Goal: Task Accomplishment & Management: Complete application form

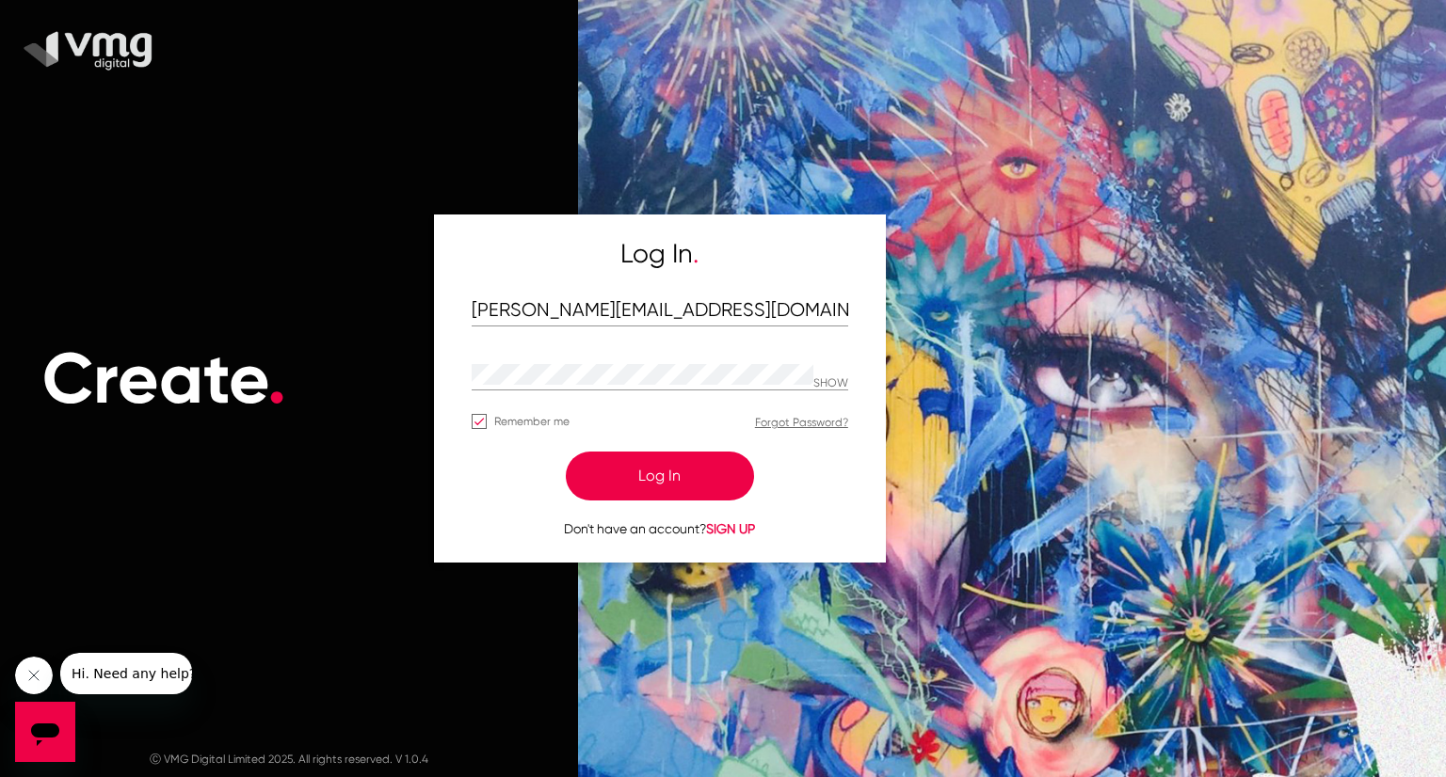
click at [681, 468] on button "Log In" at bounding box center [660, 476] width 188 height 49
click at [660, 471] on button "Log In" at bounding box center [660, 476] width 188 height 49
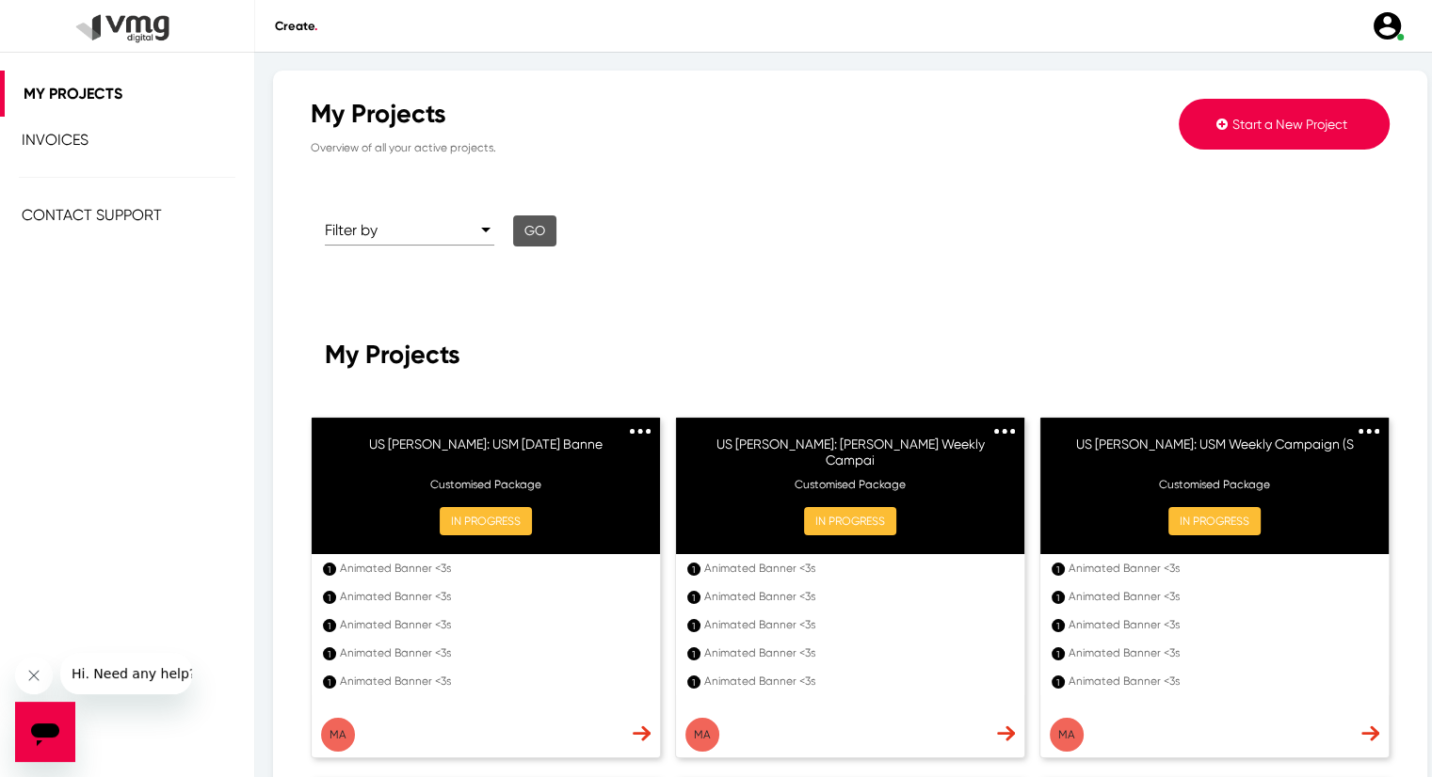
click at [1265, 108] on button "Start a New Project" at bounding box center [1283, 124] width 211 height 51
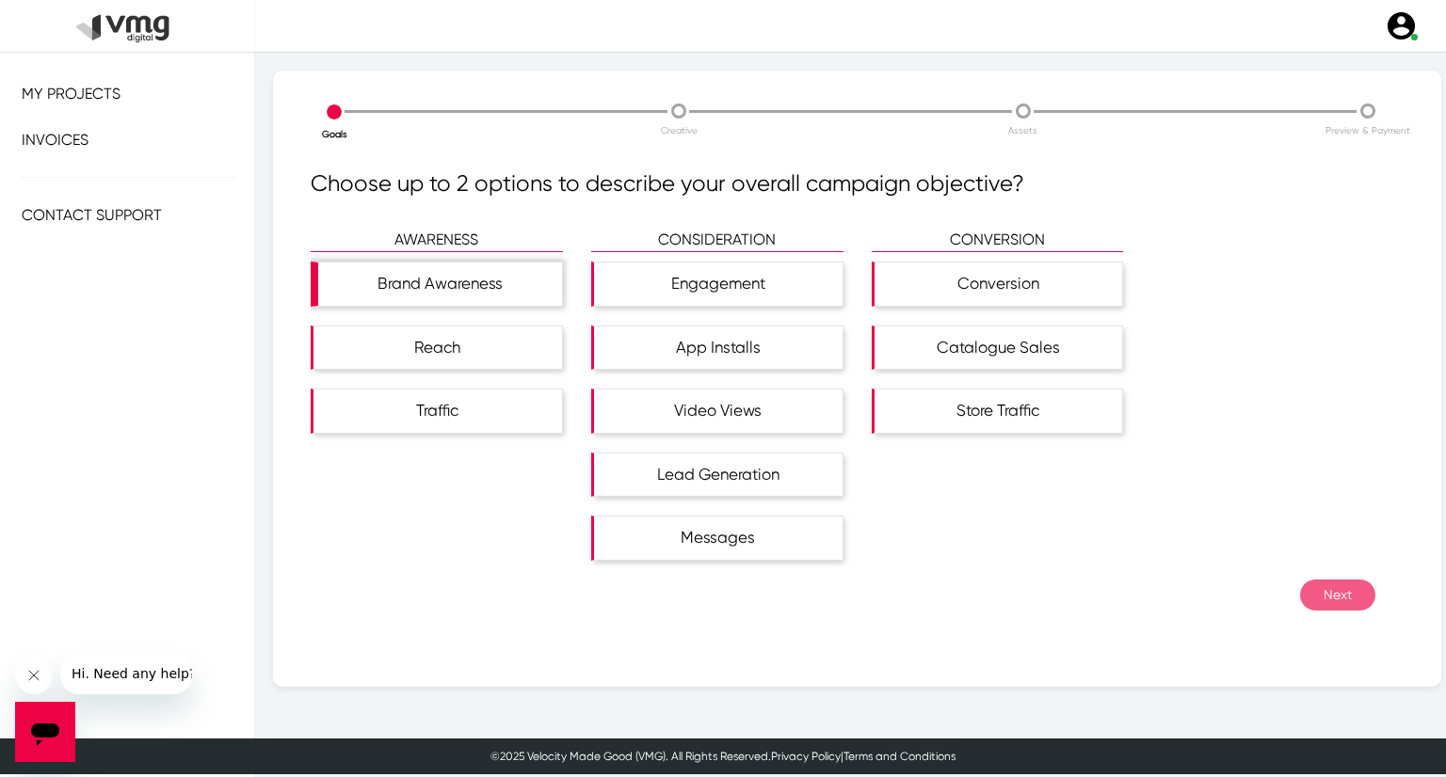
click at [515, 274] on div "Brand Awareness" at bounding box center [440, 284] width 244 height 43
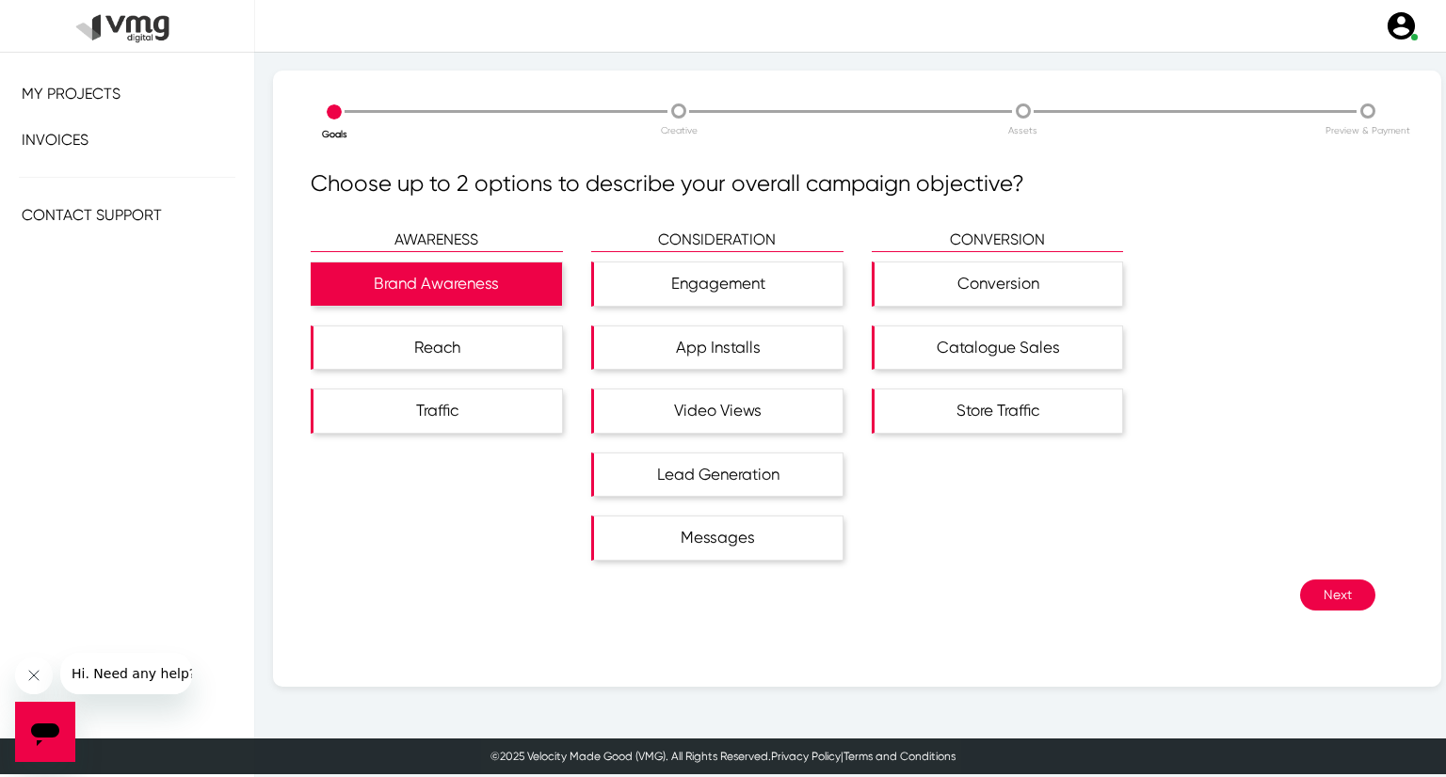
drag, startPoint x: 505, startPoint y: 347, endPoint x: 569, endPoint y: 379, distance: 71.6
click at [504, 347] on div "Reach" at bounding box center [437, 348] width 248 height 43
click at [1314, 588] on button "Next" at bounding box center [1337, 595] width 75 height 31
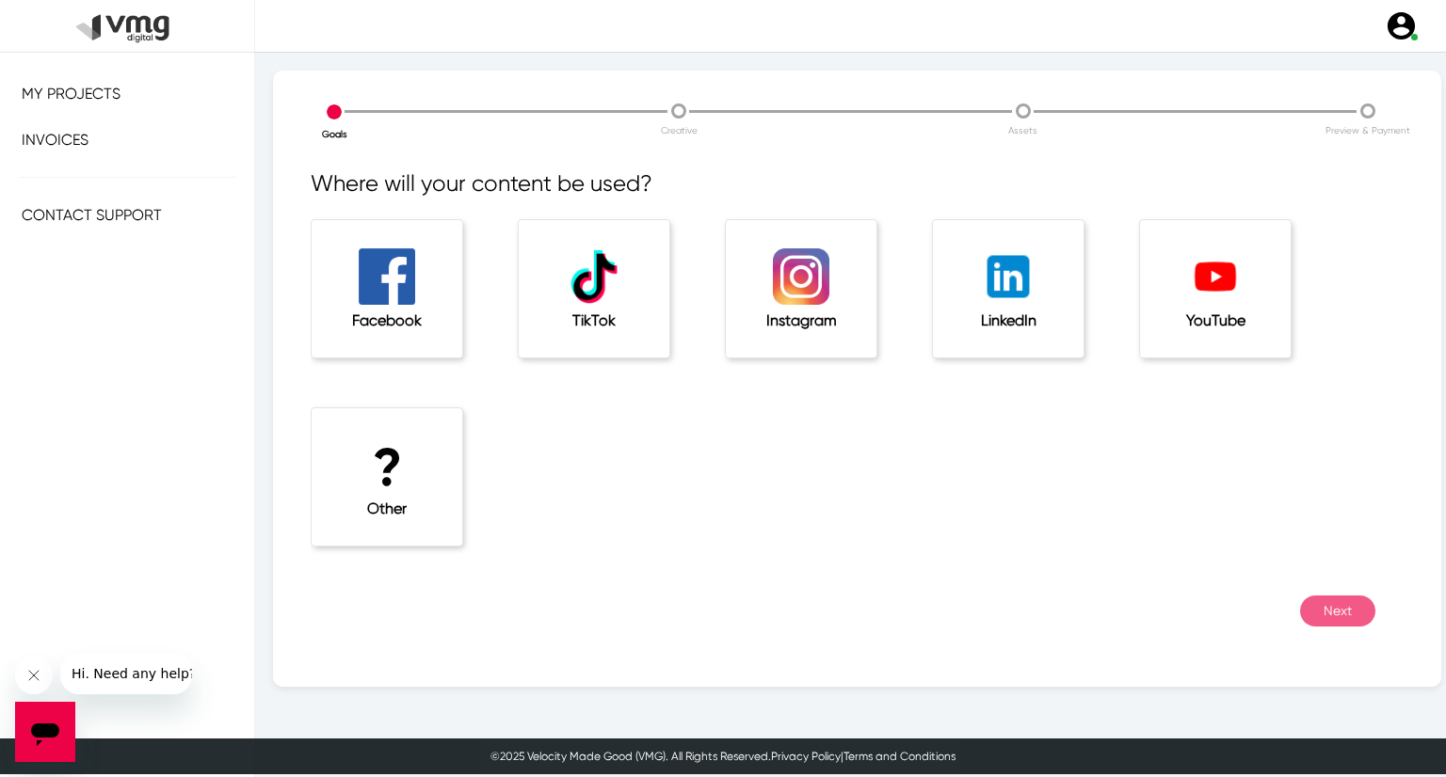
click at [461, 474] on div "? Other" at bounding box center [387, 477] width 151 height 137
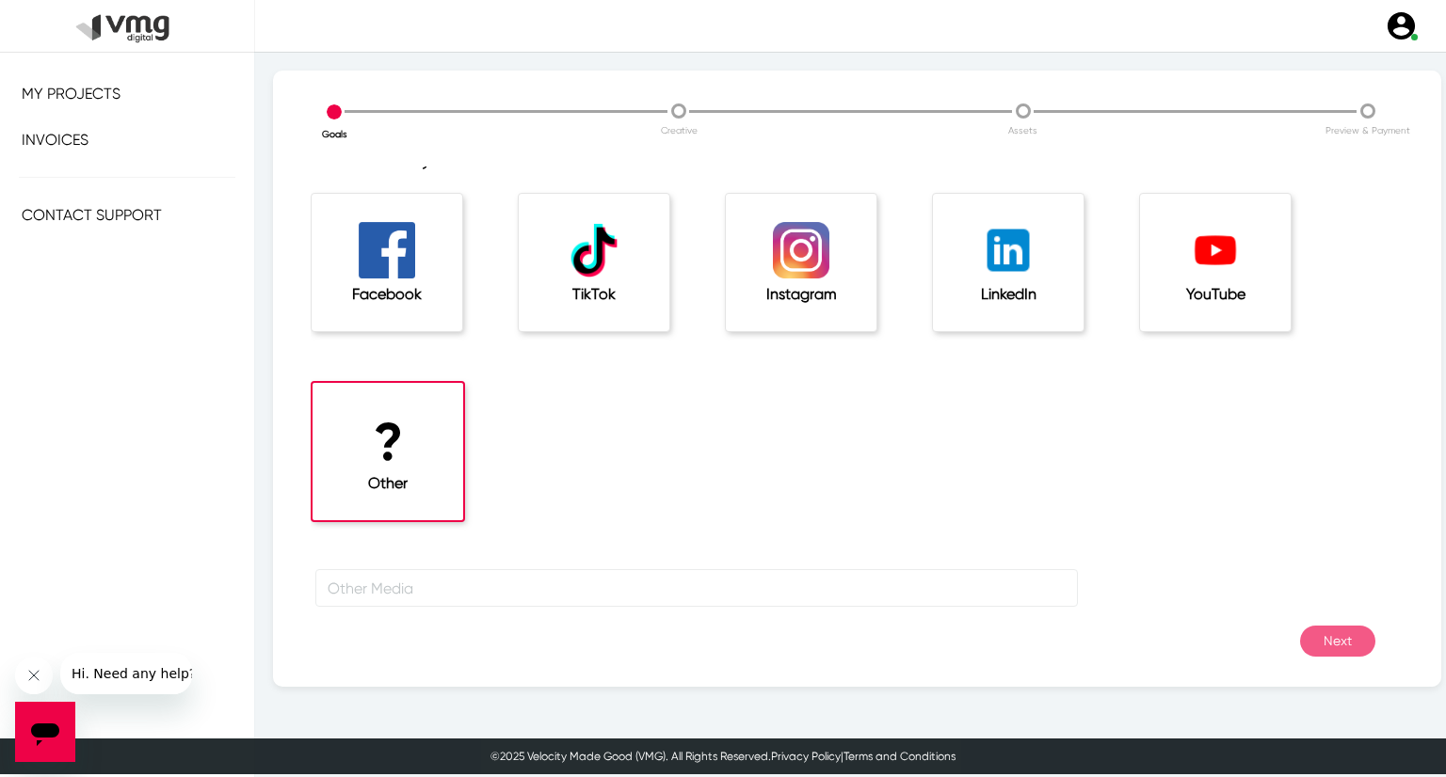
scroll to position [41, 0]
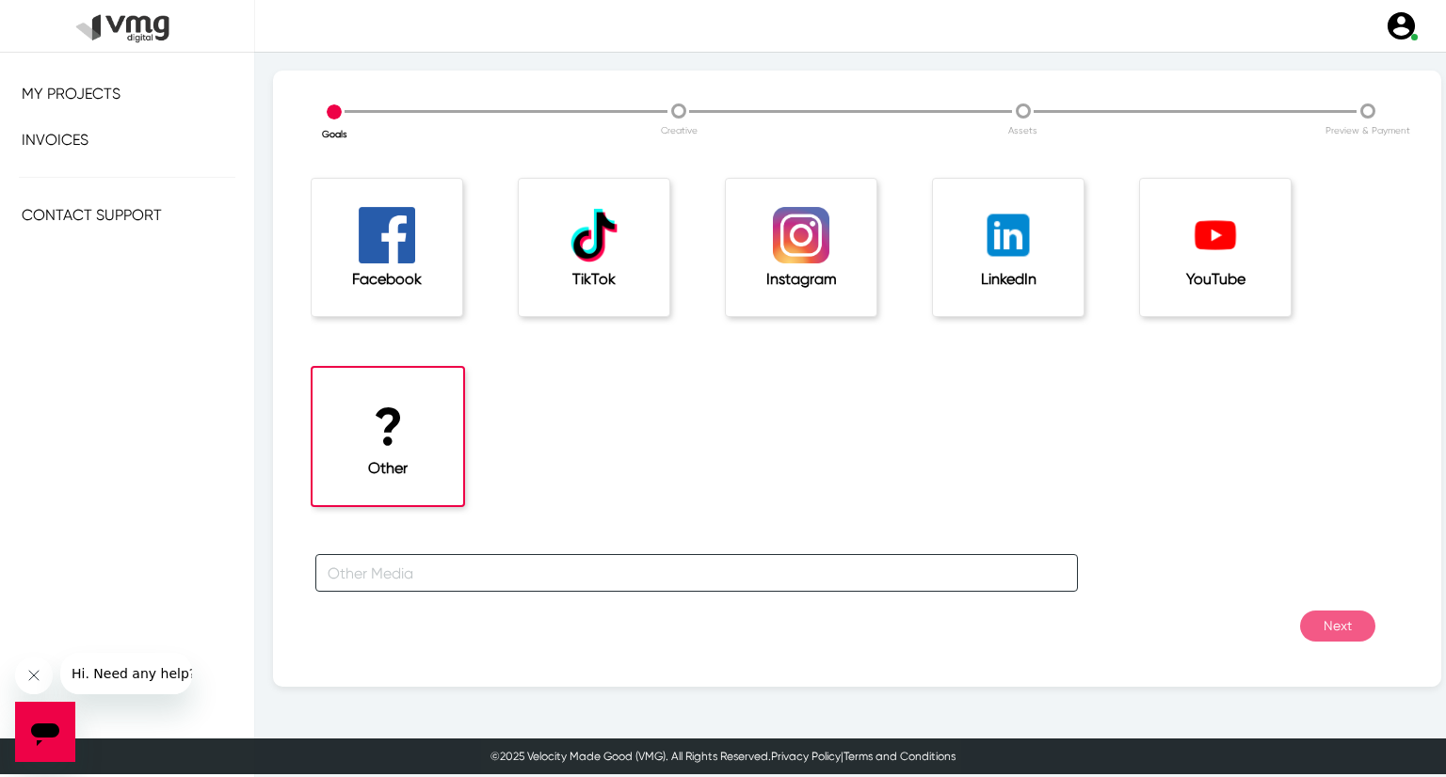
click at [419, 558] on input "text" at bounding box center [696, 573] width 762 height 38
type input "For [PERSON_NAME] Campaign"
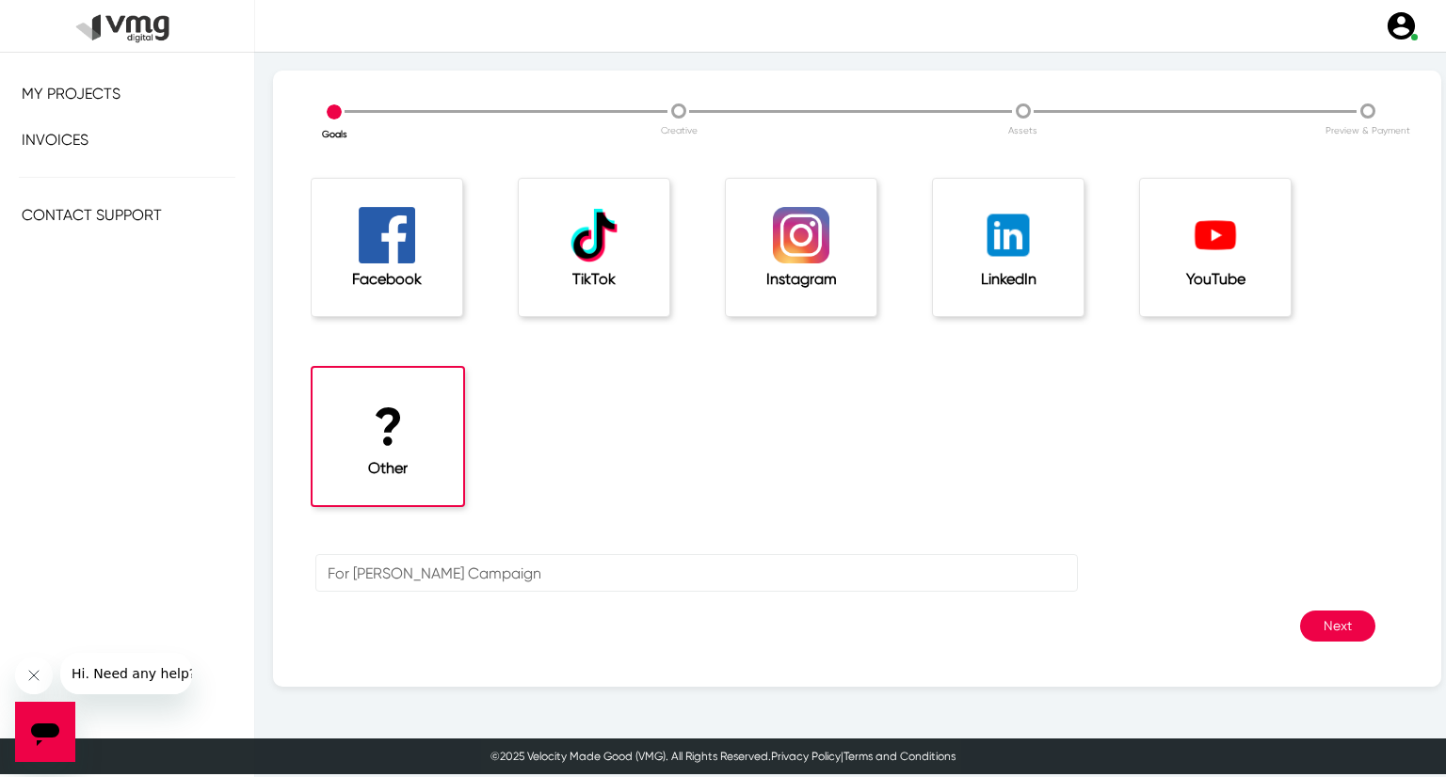
click at [1329, 641] on button "Next" at bounding box center [1337, 626] width 75 height 31
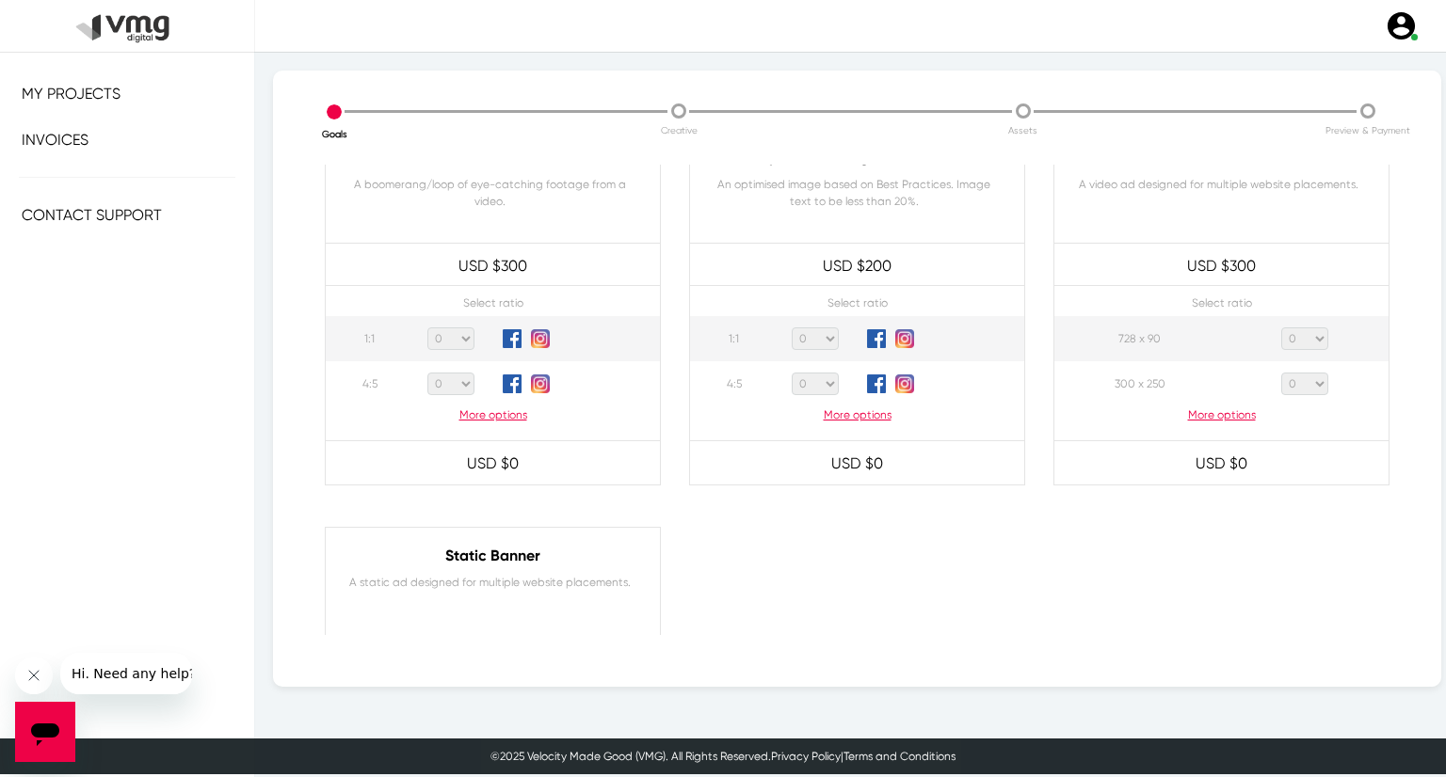
scroll to position [847, 0]
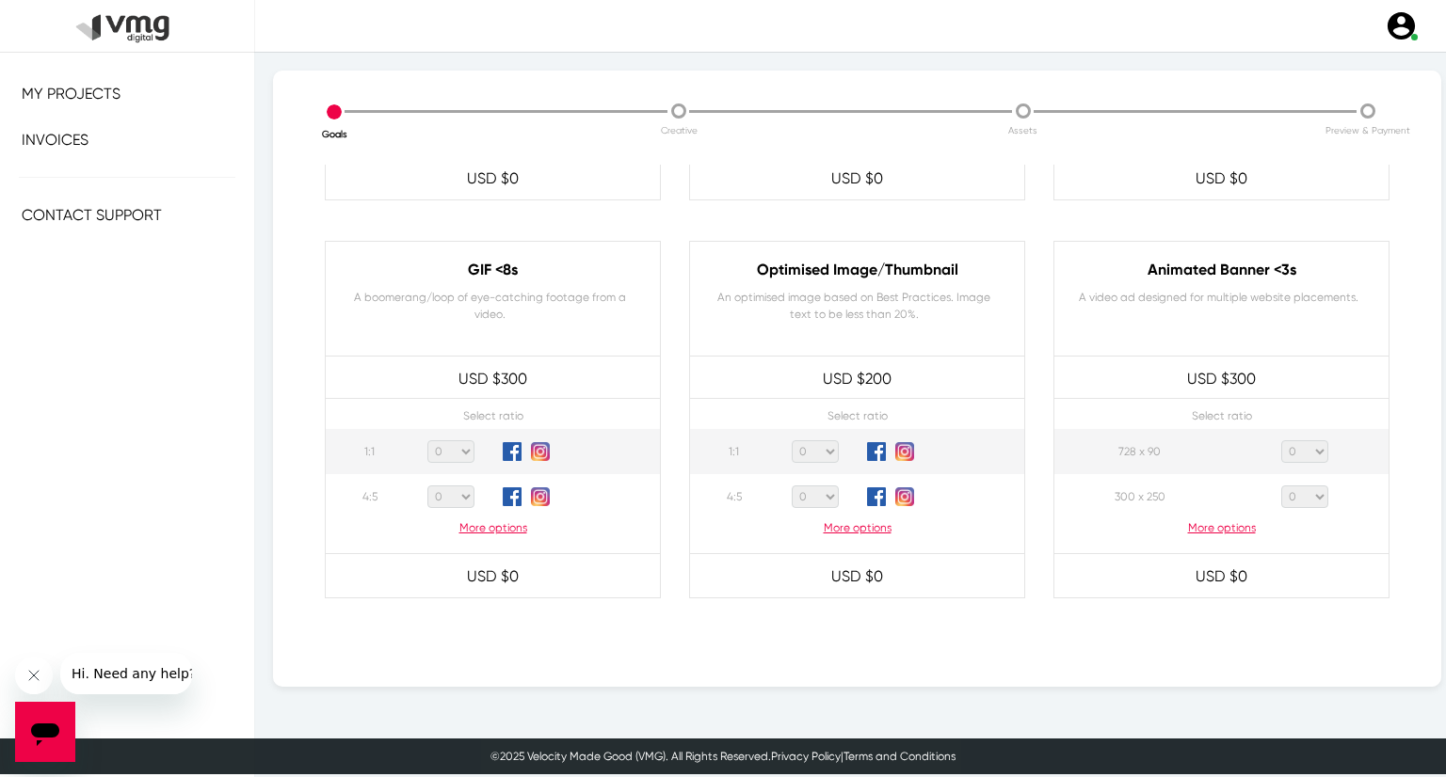
click at [1203, 522] on p "More options" at bounding box center [1221, 528] width 334 height 17
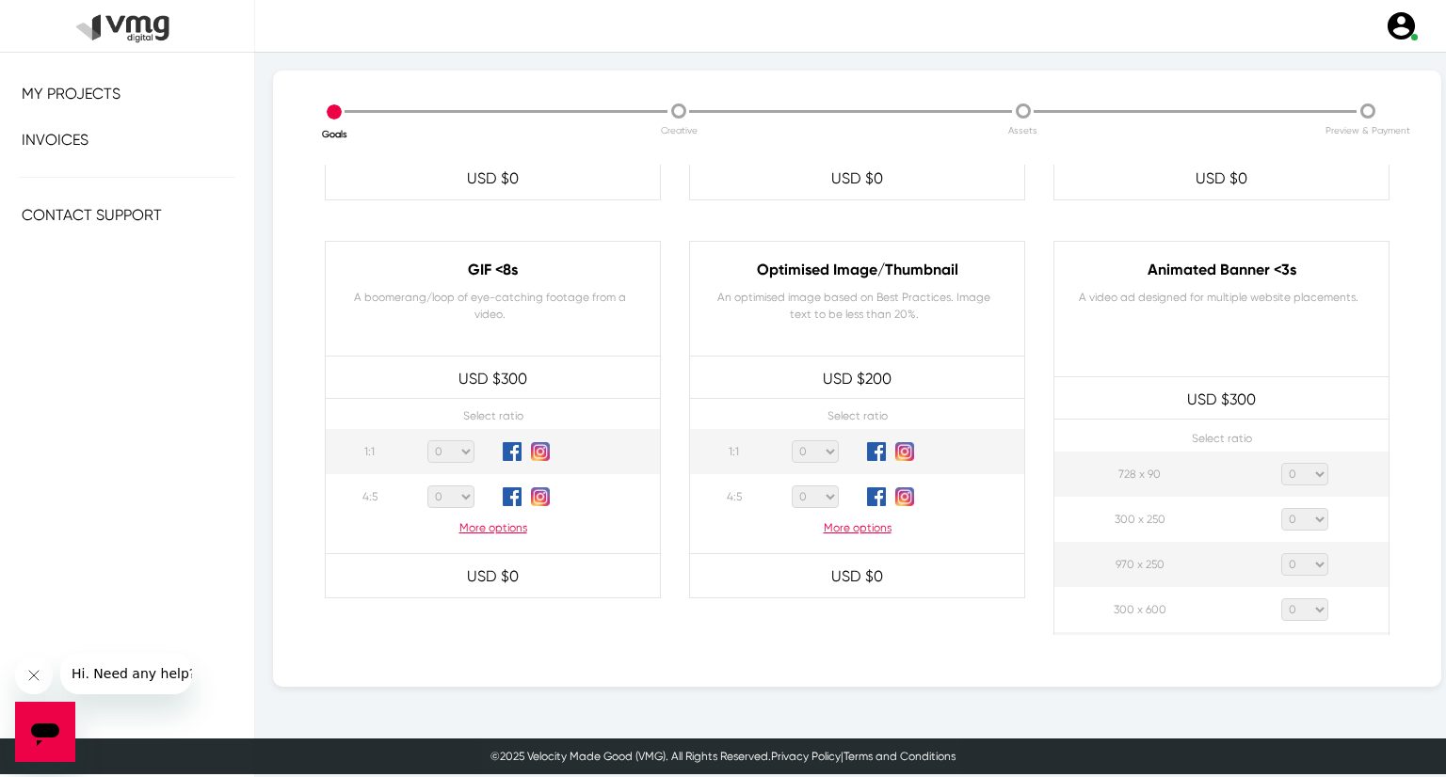
click at [1292, 474] on select "0 1 2 3 4 5 6 7 8 9 10 11 12 13 14 15 16 17 18 19 20" at bounding box center [1304, 474] width 47 height 23
select select "1"
click at [1281, 463] on select "0 1 2 3 4 5 6 7 8 9 10 11 12 13 14 15 16 17 18 19 20" at bounding box center [1304, 474] width 47 height 23
click at [1301, 514] on select "0 1 2 3 4 5 6 7 8 9 10 11 12 13 14 15 16 17 18 19 20" at bounding box center [1304, 519] width 47 height 23
select select "1"
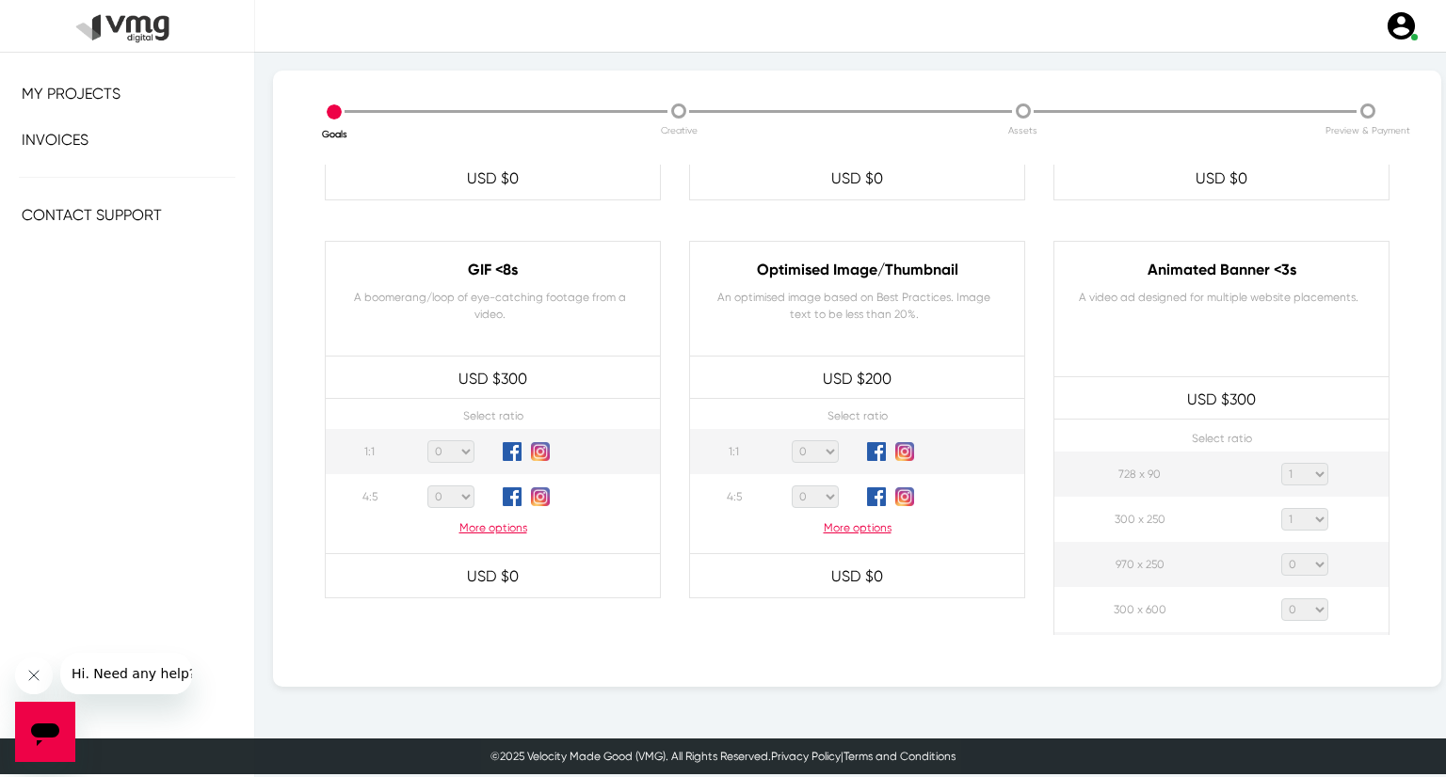
click at [1281, 508] on select "0 1 2 3 4 5 6 7 8 9 10 11 12 13 14 15 16 17 18 19 20" at bounding box center [1304, 519] width 47 height 23
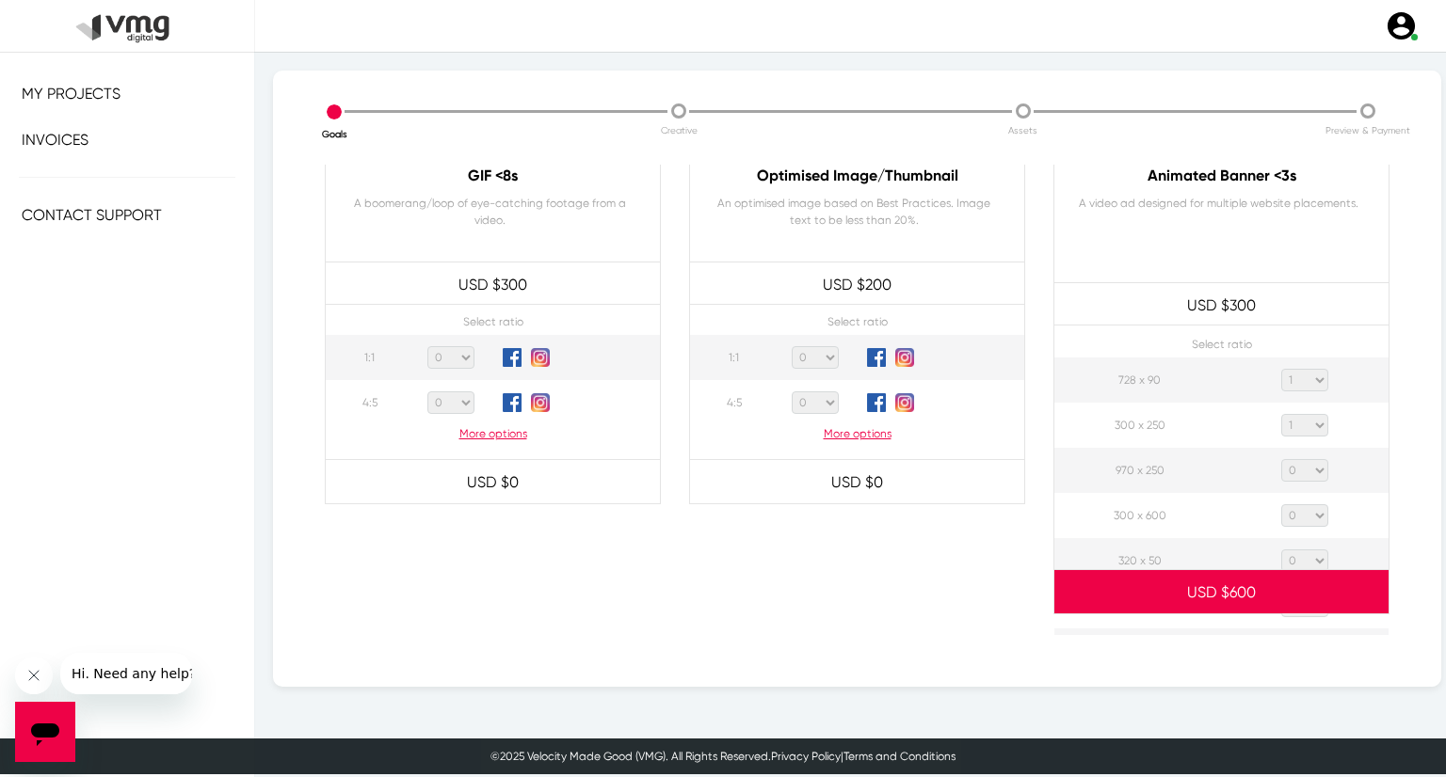
drag, startPoint x: 1311, startPoint y: 472, endPoint x: 1311, endPoint y: 458, distance: 13.2
click at [1311, 472] on select "0 1 2 3 4 5 6 7 8 9 10 11 12 13 14 15 16 17 18 19 20" at bounding box center [1304, 470] width 47 height 23
click at [1281, 459] on select "0 1 2 3 4 5 6 7 8 9 10 11 12 13 14 15 16 17 18 19 20" at bounding box center [1304, 470] width 47 height 23
click at [1306, 475] on select "0 1 2 3 4 5 6 7 8 9 10 11 12 13 14 15 16 17 18 19 20" at bounding box center [1304, 470] width 47 height 23
select select "1"
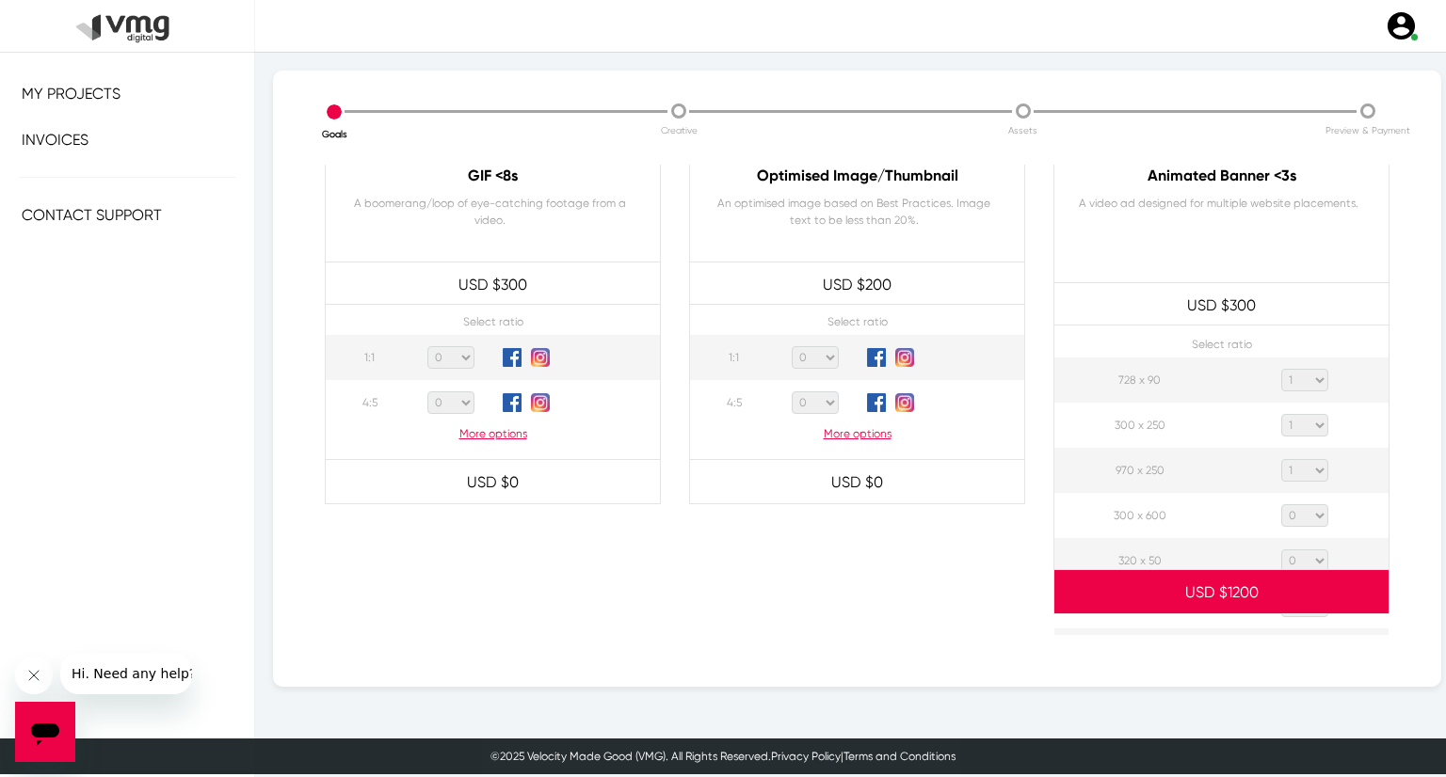
click at [1281, 459] on select "0 1 2 3 4 5 6 7 8 9 10 11 12 13 14 15 16 17 18 19 20" at bounding box center [1304, 470] width 47 height 23
click at [1308, 518] on select "0 1 2 3 4 5 6 7 8 9 10 11 12 13 14 15 16 17 18 19 20" at bounding box center [1304, 516] width 47 height 23
select select "1"
click at [1281, 505] on select "0 1 2 3 4 5 6 7 8 9 10 11 12 13 14 15 16 17 18 19 20" at bounding box center [1304, 516] width 47 height 23
click at [1314, 555] on select "0 1 2 3 4 5 6 7 8 9 10 11 12 13 14 15 16 17 18 19 20" at bounding box center [1304, 561] width 47 height 23
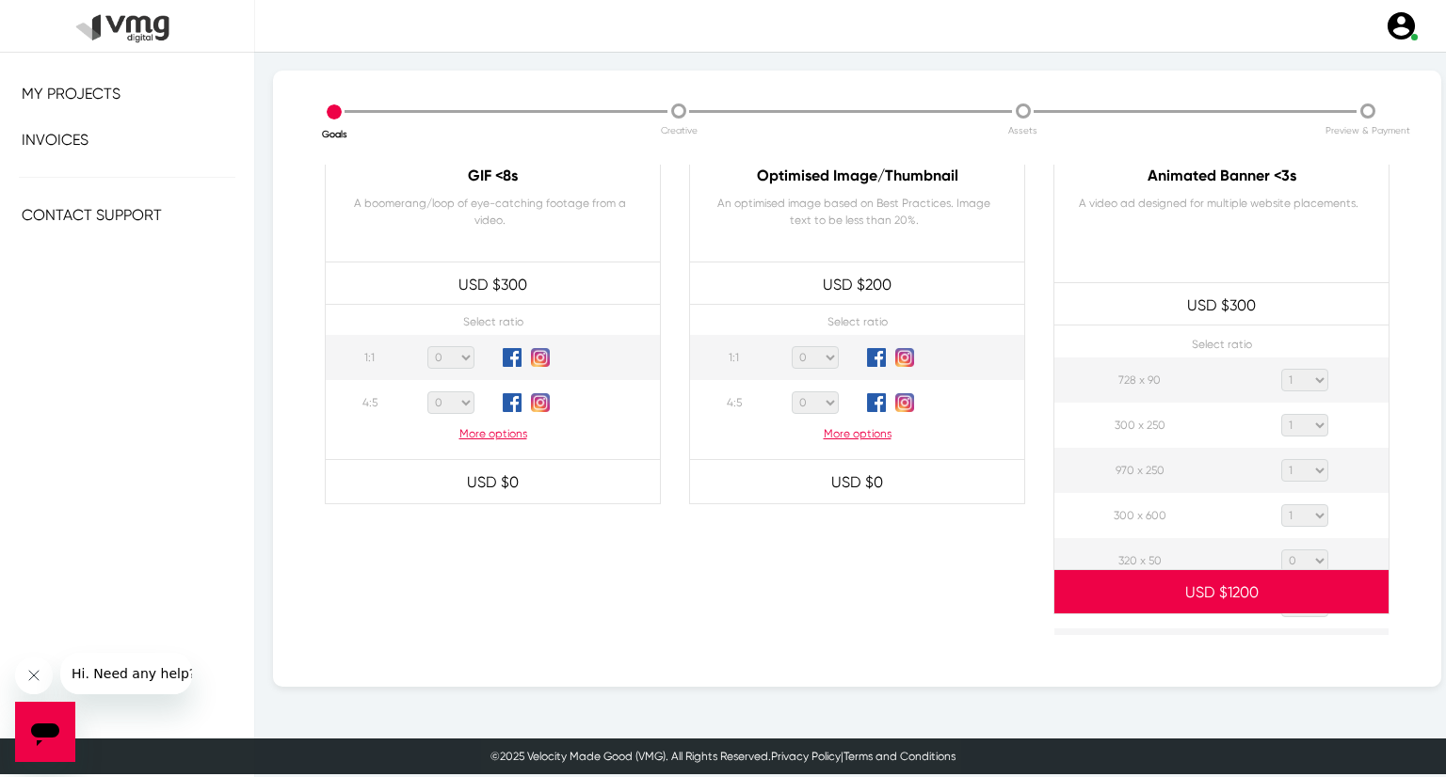
select select "1"
click at [1281, 550] on select "0 1 2 3 4 5 6 7 8 9 10 11 12 13 14 15 16 17 18 19 20" at bounding box center [1304, 561] width 47 height 23
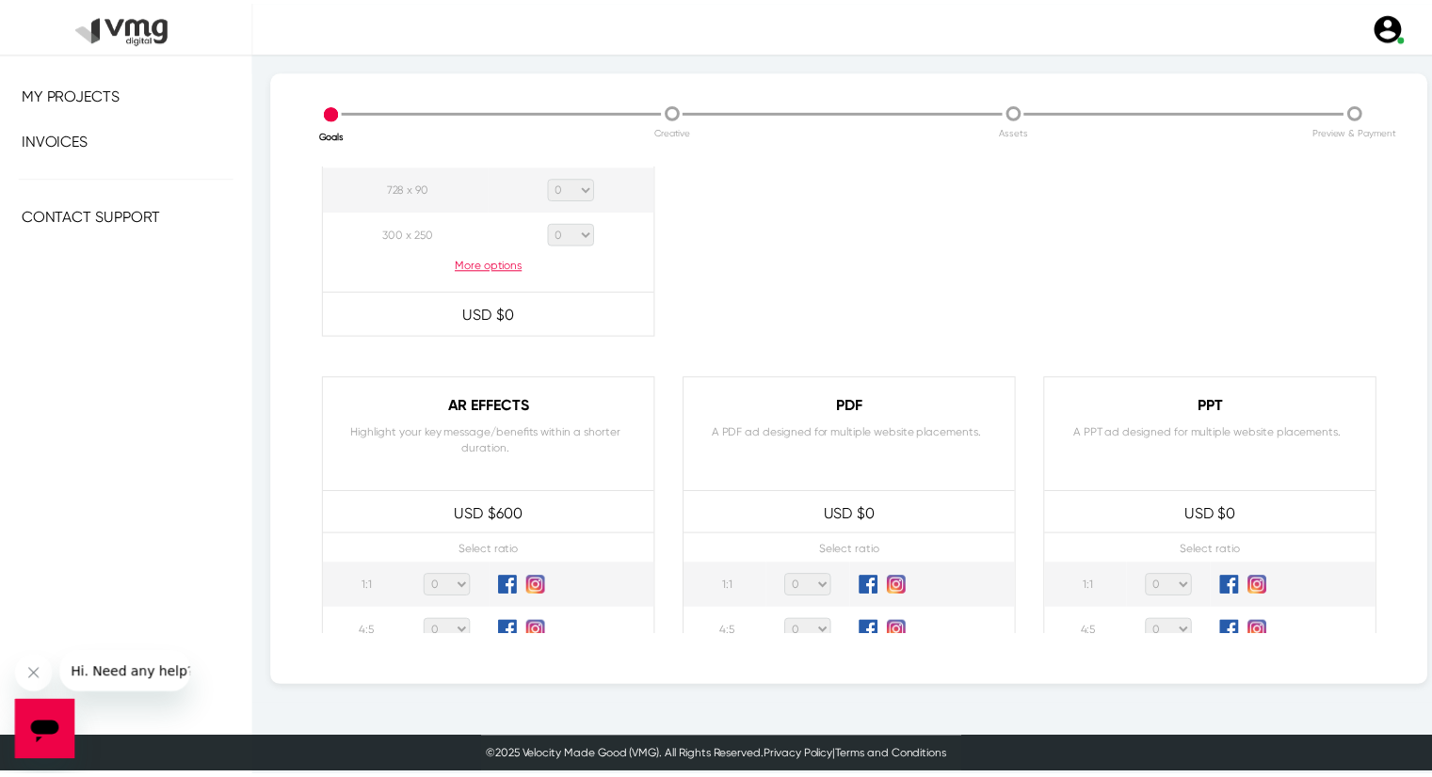
scroll to position [1796, 0]
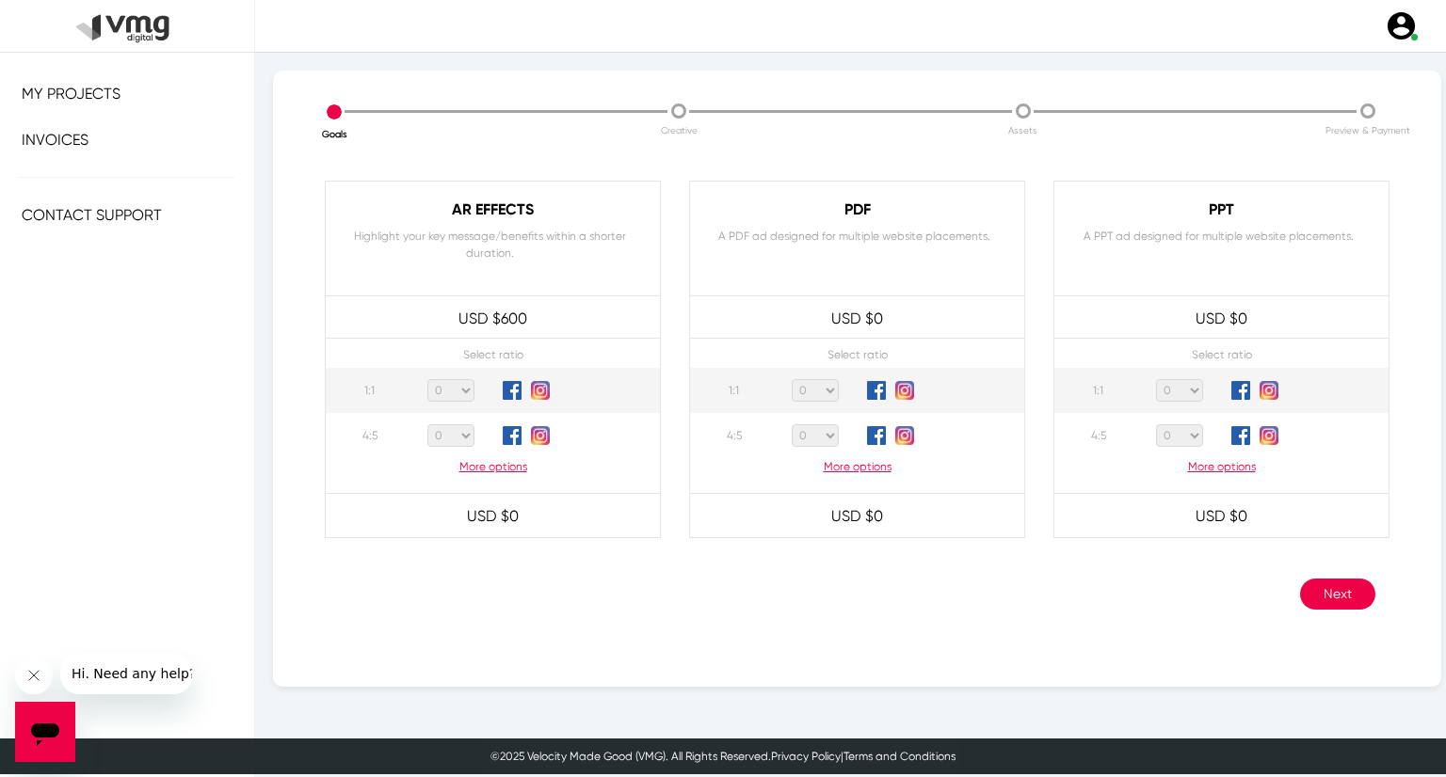
click at [1334, 580] on button "Next" at bounding box center [1337, 594] width 75 height 31
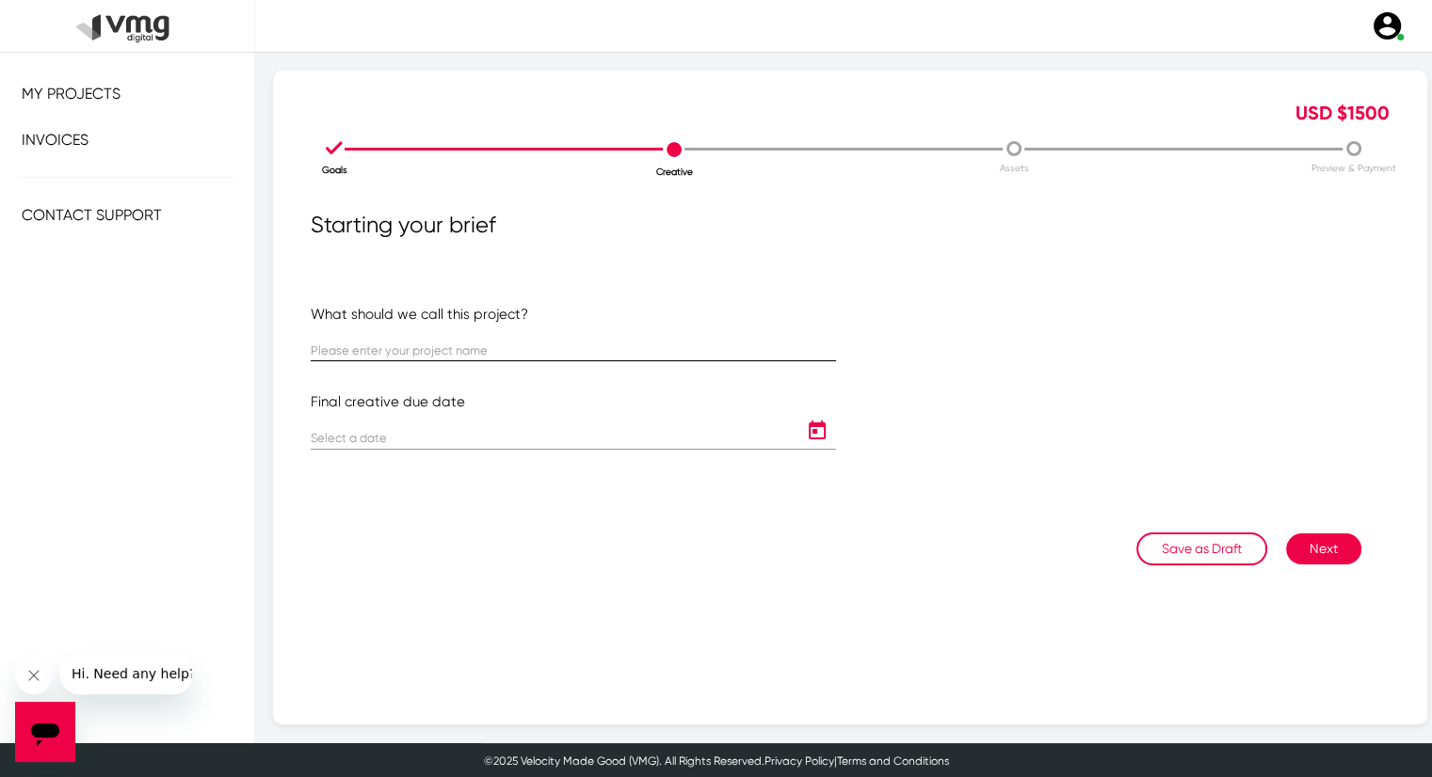
click at [422, 342] on div at bounding box center [573, 343] width 525 height 37
paste input "US [PERSON_NAME]: [PERSON_NAME] Weekly Campaign ([DATE] - [DATE])"
type input "US [PERSON_NAME]: [PERSON_NAME] Weekly Campaign ([DATE] - [DATE])"
click at [803, 430] on icon "Open calendar" at bounding box center [817, 431] width 30 height 23
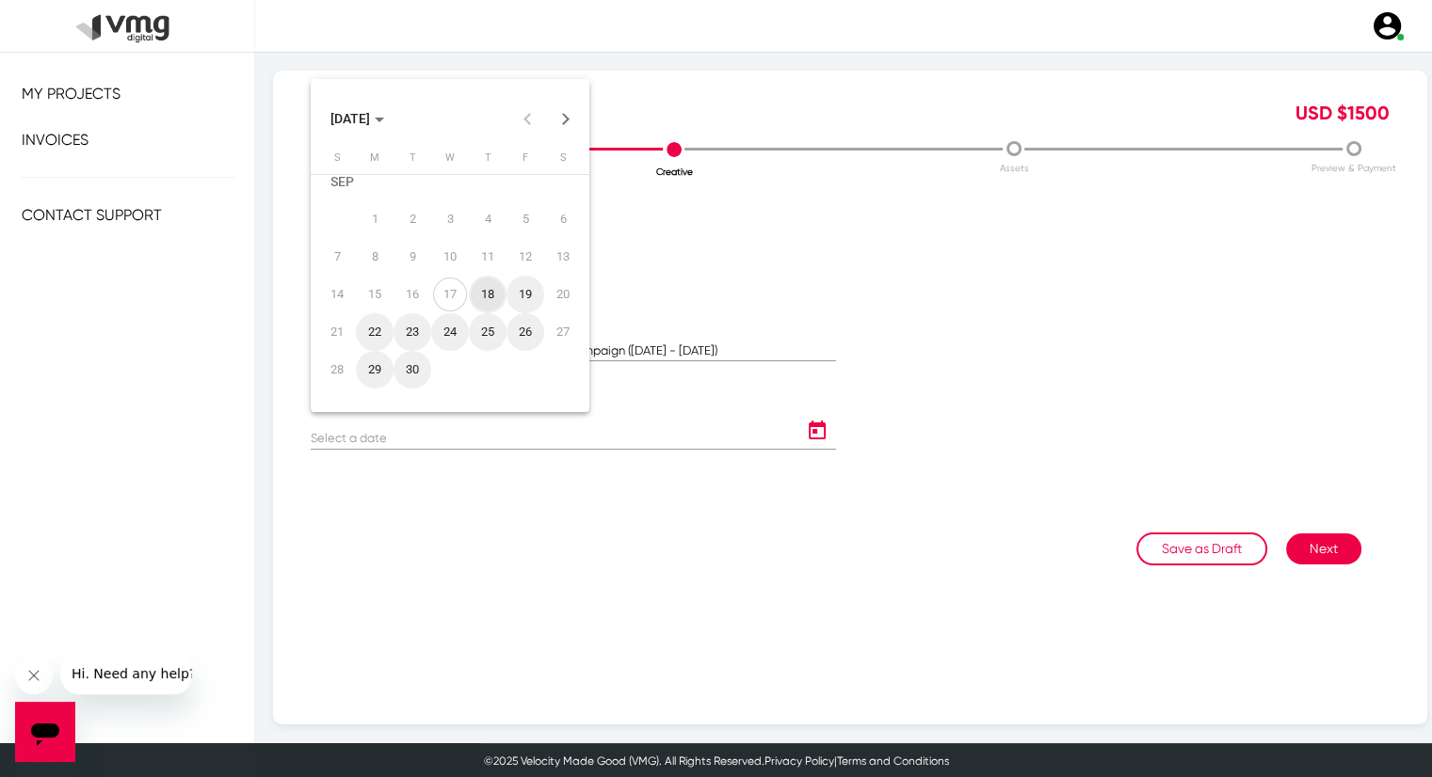
click at [562, 118] on button "Next month" at bounding box center [566, 119] width 38 height 38
click at [455, 200] on div "1" at bounding box center [450, 201] width 34 height 34
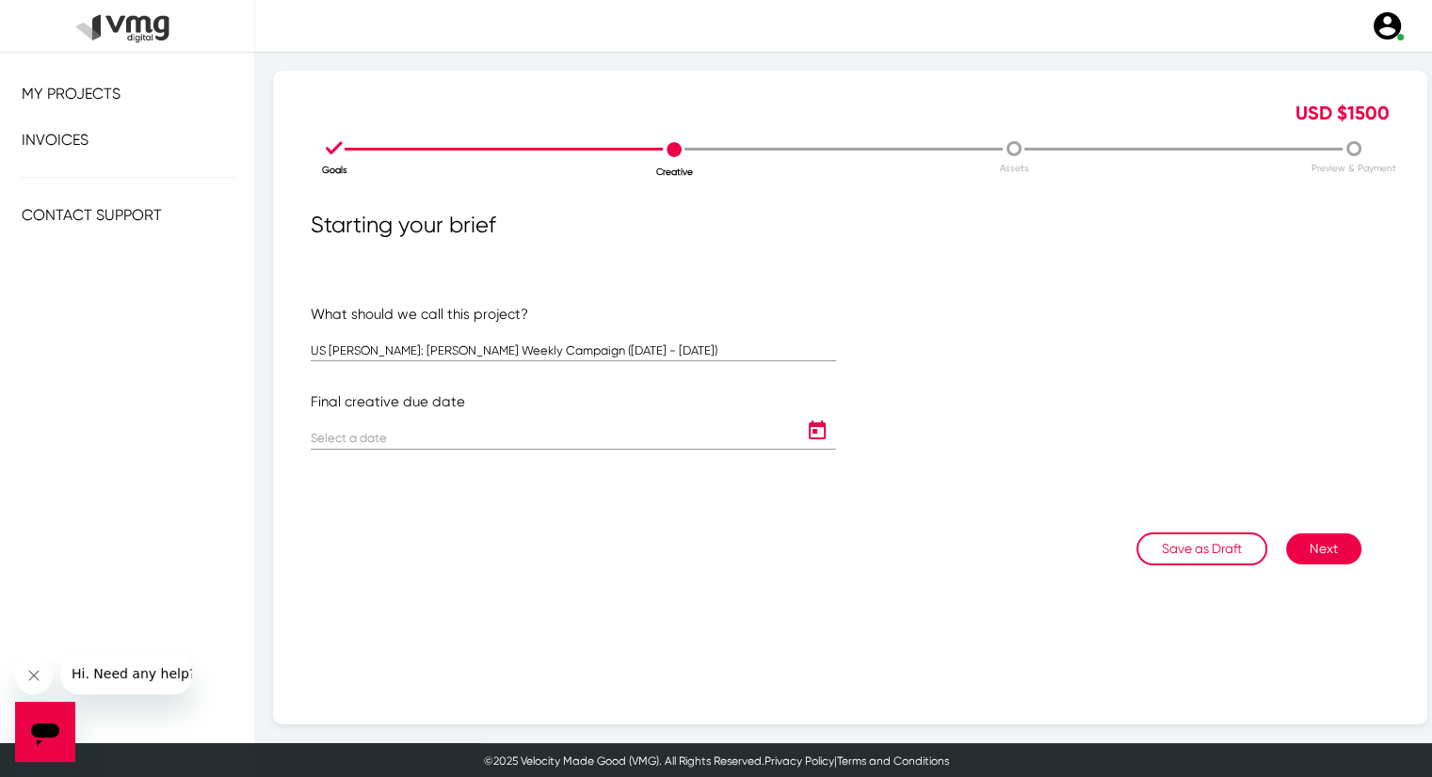
type input "[DATE]"
click at [1289, 549] on button "Next" at bounding box center [1323, 549] width 75 height 31
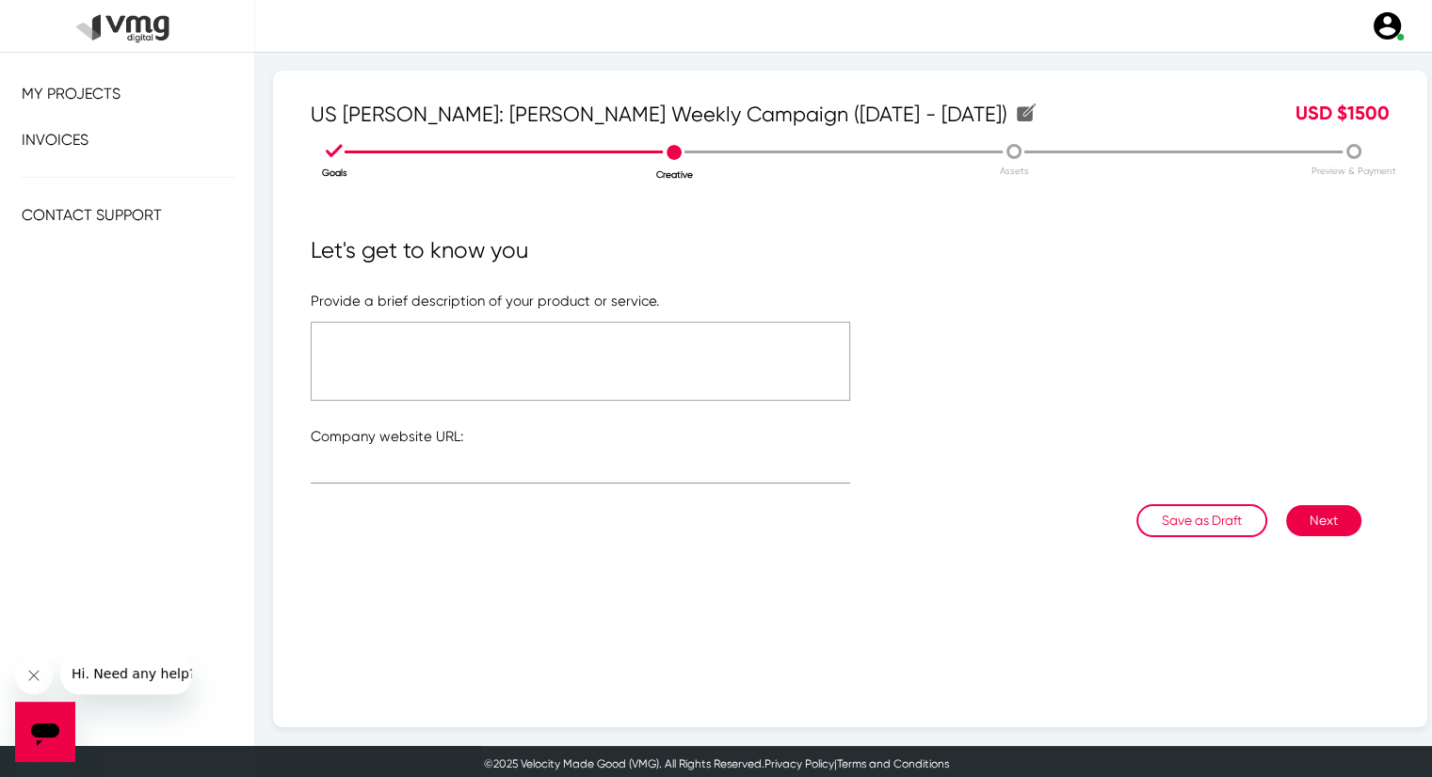
click at [554, 380] on textarea at bounding box center [580, 361] width 539 height 79
type textarea "Please refer to the attached link"
click at [507, 449] on div at bounding box center [580, 465] width 539 height 37
type input "h"
paste input "[URL][DOMAIN_NAME]"
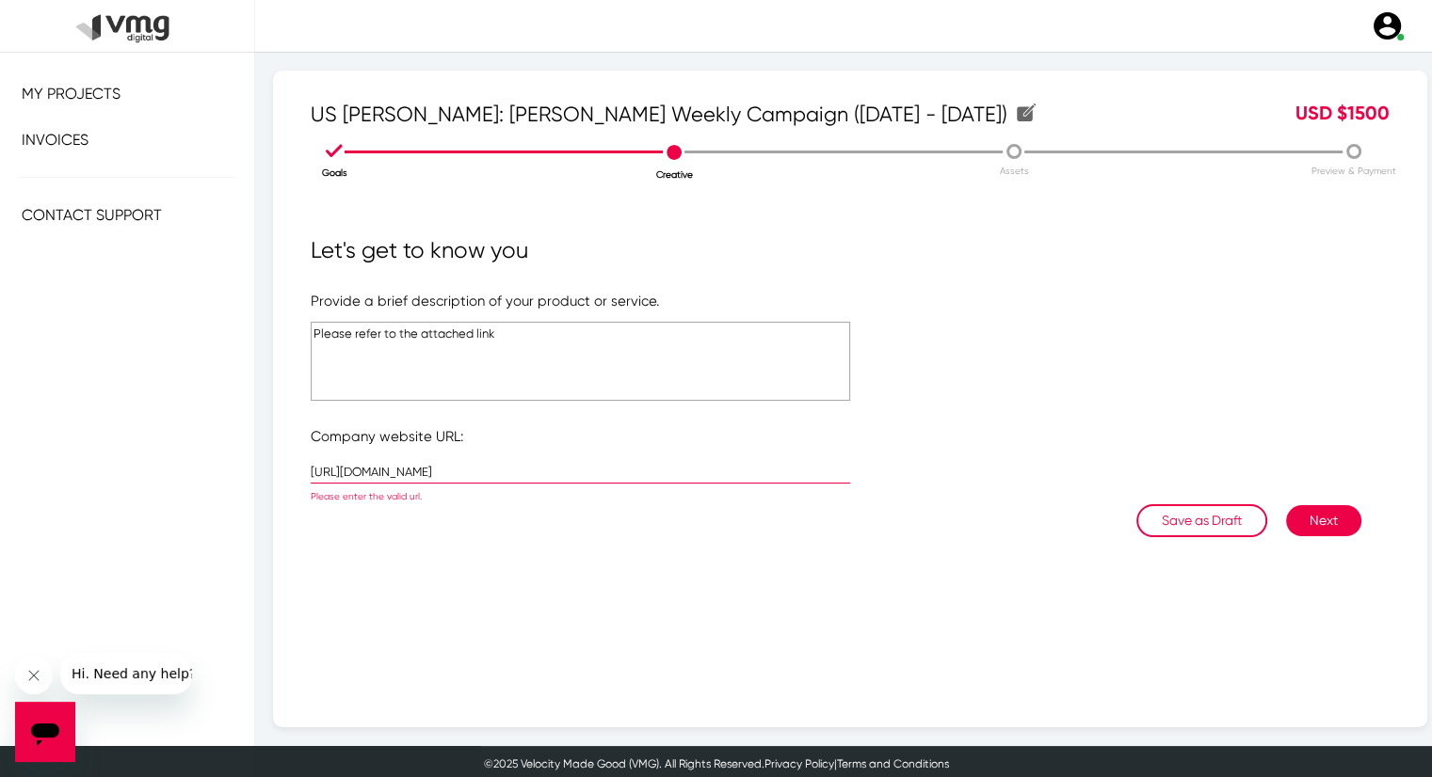
type input "[URL][DOMAIN_NAME]"
click at [554, 468] on input "[URL][DOMAIN_NAME]" at bounding box center [580, 473] width 539 height 14
click at [555, 468] on input "[URL][DOMAIN_NAME]" at bounding box center [580, 473] width 539 height 14
paste input "[URL][DOMAIN_NAME]"
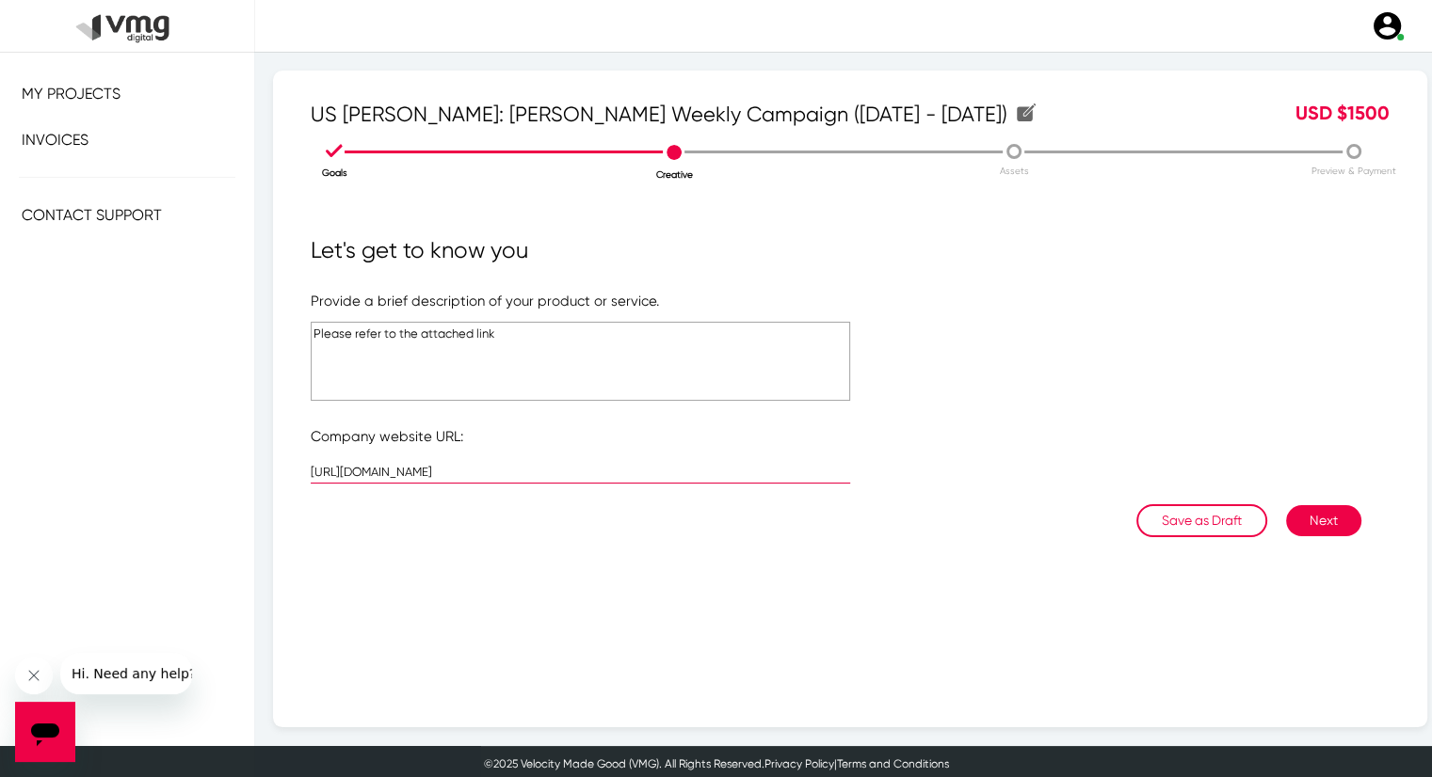
type input "[URL][DOMAIN_NAME]"
click at [1287, 518] on button "Next" at bounding box center [1323, 520] width 75 height 31
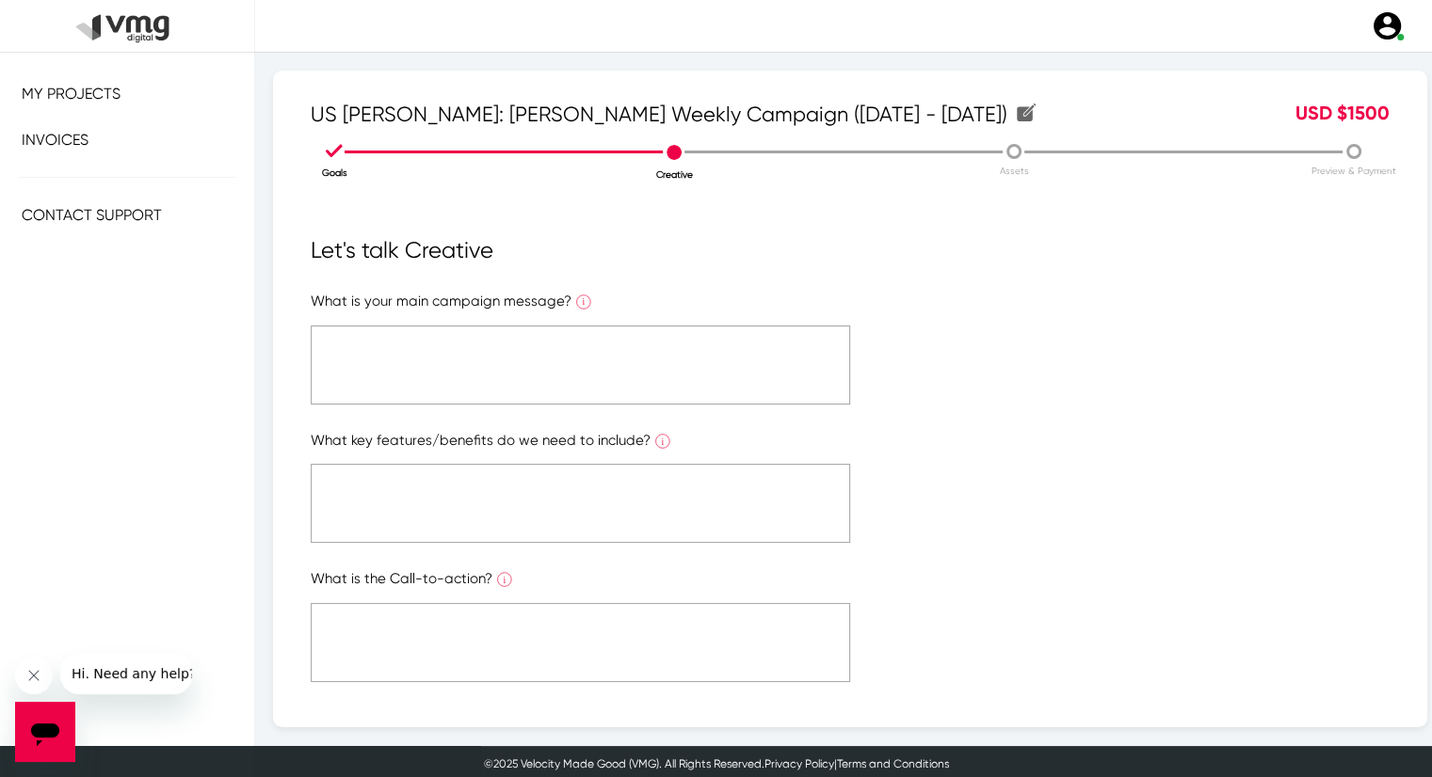
click at [521, 347] on textarea at bounding box center [580, 365] width 539 height 79
paste textarea "[URL][DOMAIN_NAME]"
type textarea "[URL][DOMAIN_NAME]"
click at [483, 347] on textarea "Please refer to the attached link" at bounding box center [580, 365] width 539 height 79
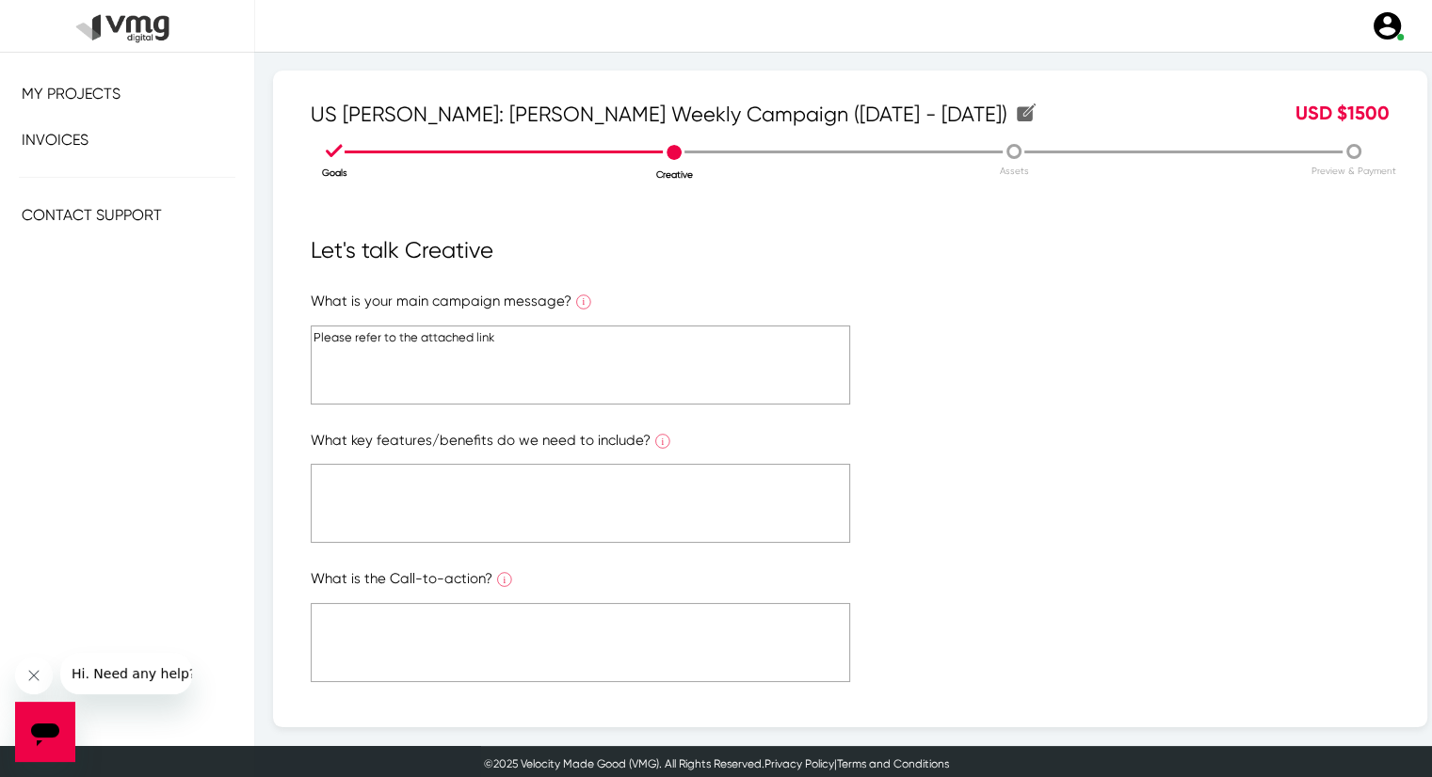
click at [483, 347] on textarea "Please refer to the attached link" at bounding box center [580, 365] width 539 height 79
type textarea "Please refer to the attached link"
click at [481, 517] on textarea at bounding box center [580, 503] width 539 height 79
paste textarea "Please refer to the attached link"
type textarea "Please refer to the attached link"
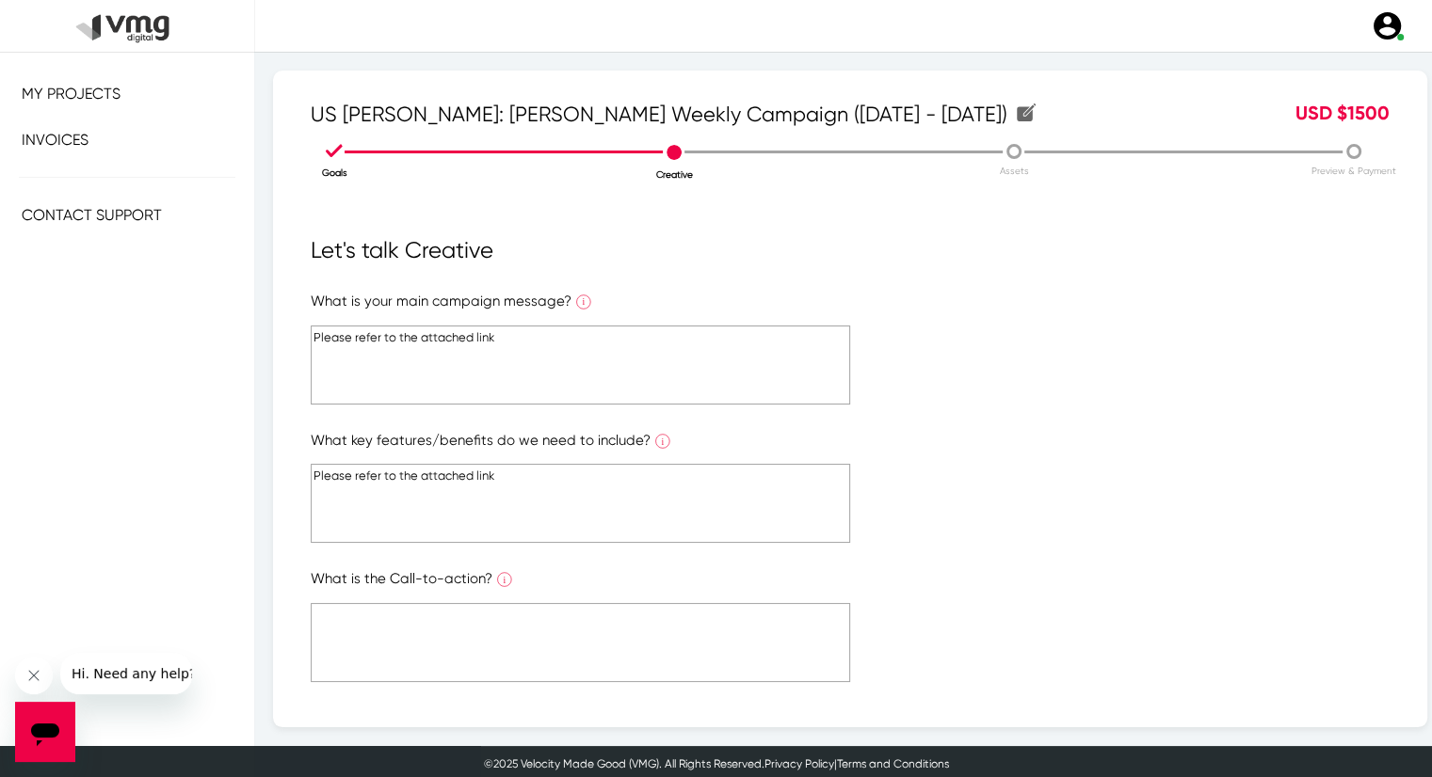
click at [480, 626] on textarea at bounding box center [580, 642] width 539 height 79
paste textarea "Please refer to the attached link"
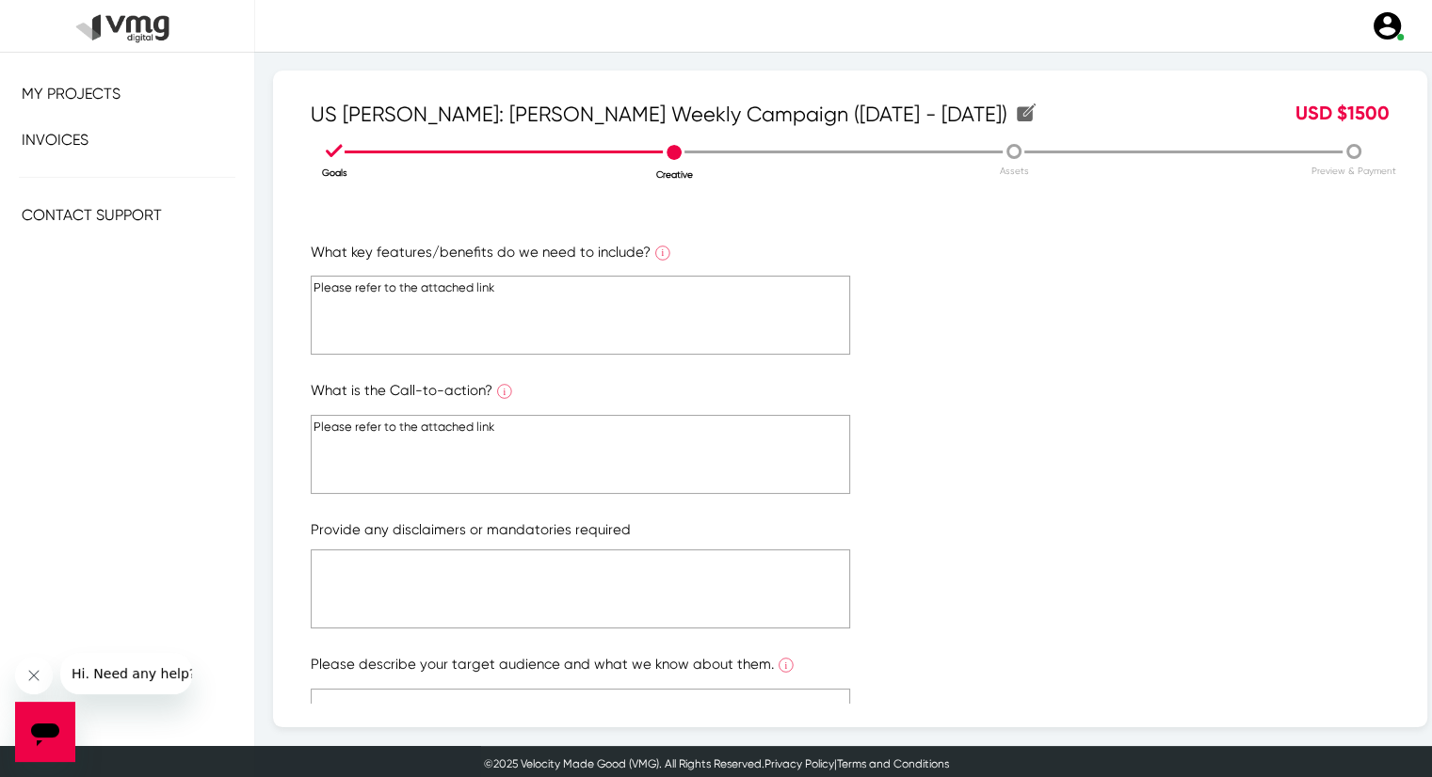
type textarea "Please refer to the attached link"
click at [482, 573] on textarea at bounding box center [580, 589] width 539 height 79
paste textarea "Please refer to the attached link"
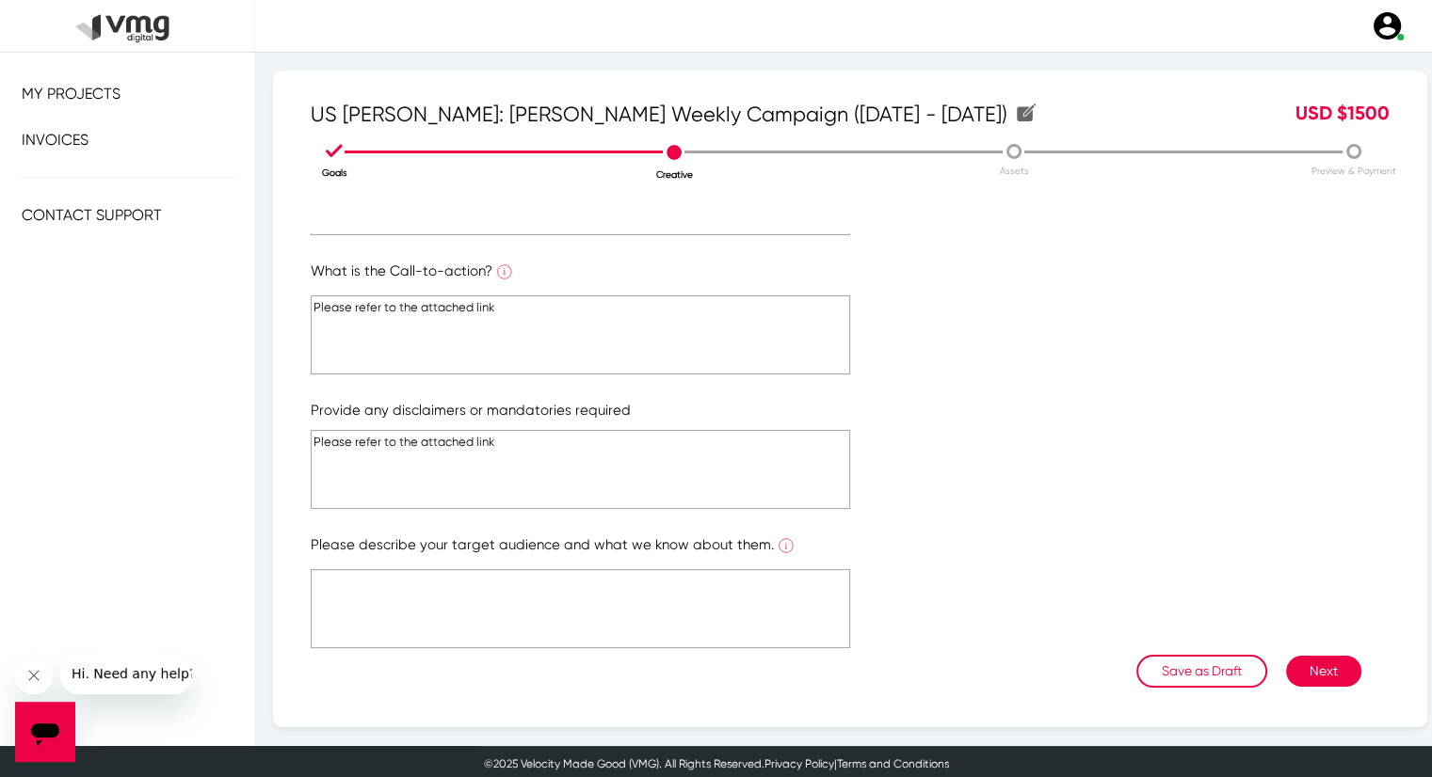
scroll to position [317, 0]
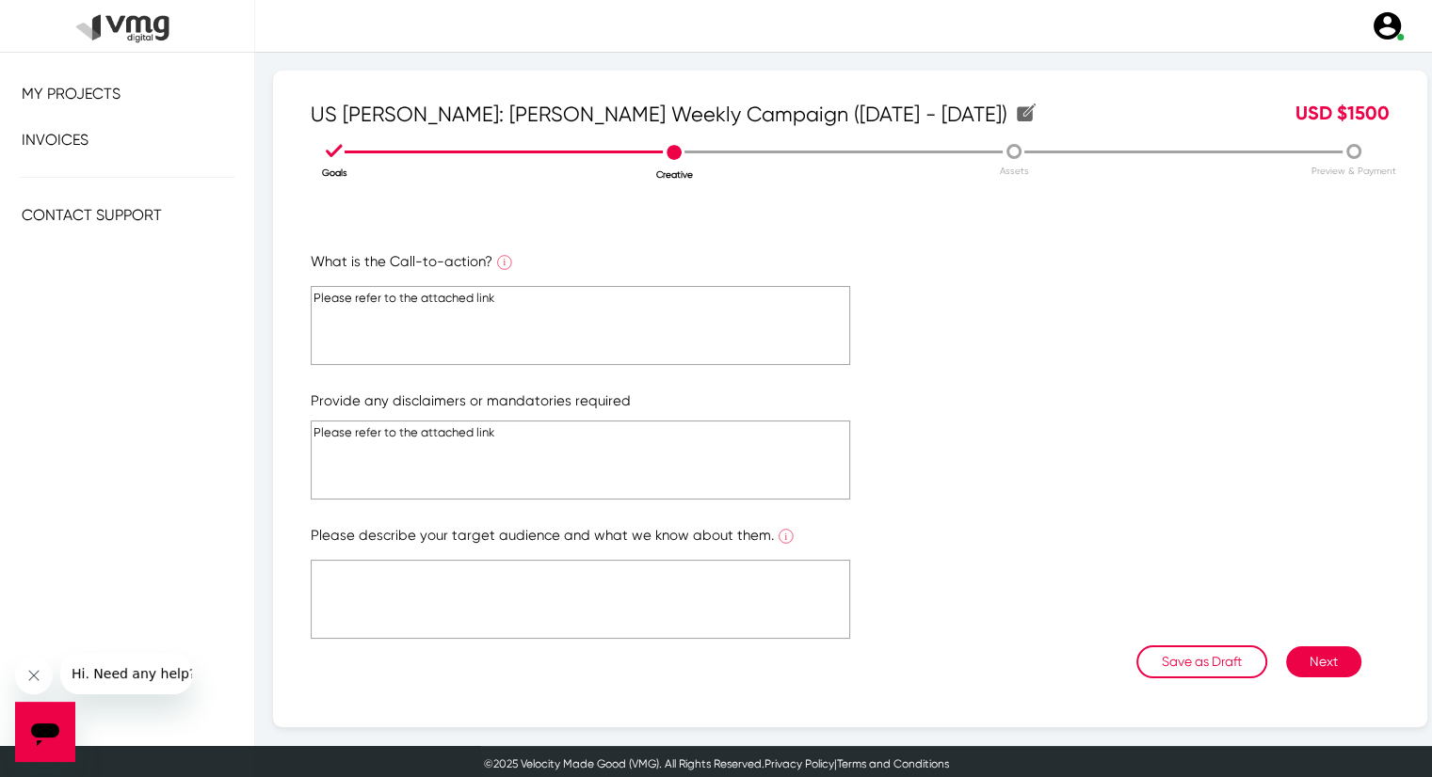
type textarea "Please refer to the attached link"
click at [498, 587] on textarea at bounding box center [580, 599] width 539 height 79
paste textarea "Please refer to the attached link"
type textarea "Please refer to the attached link"
click at [1309, 667] on button "Next" at bounding box center [1323, 662] width 75 height 31
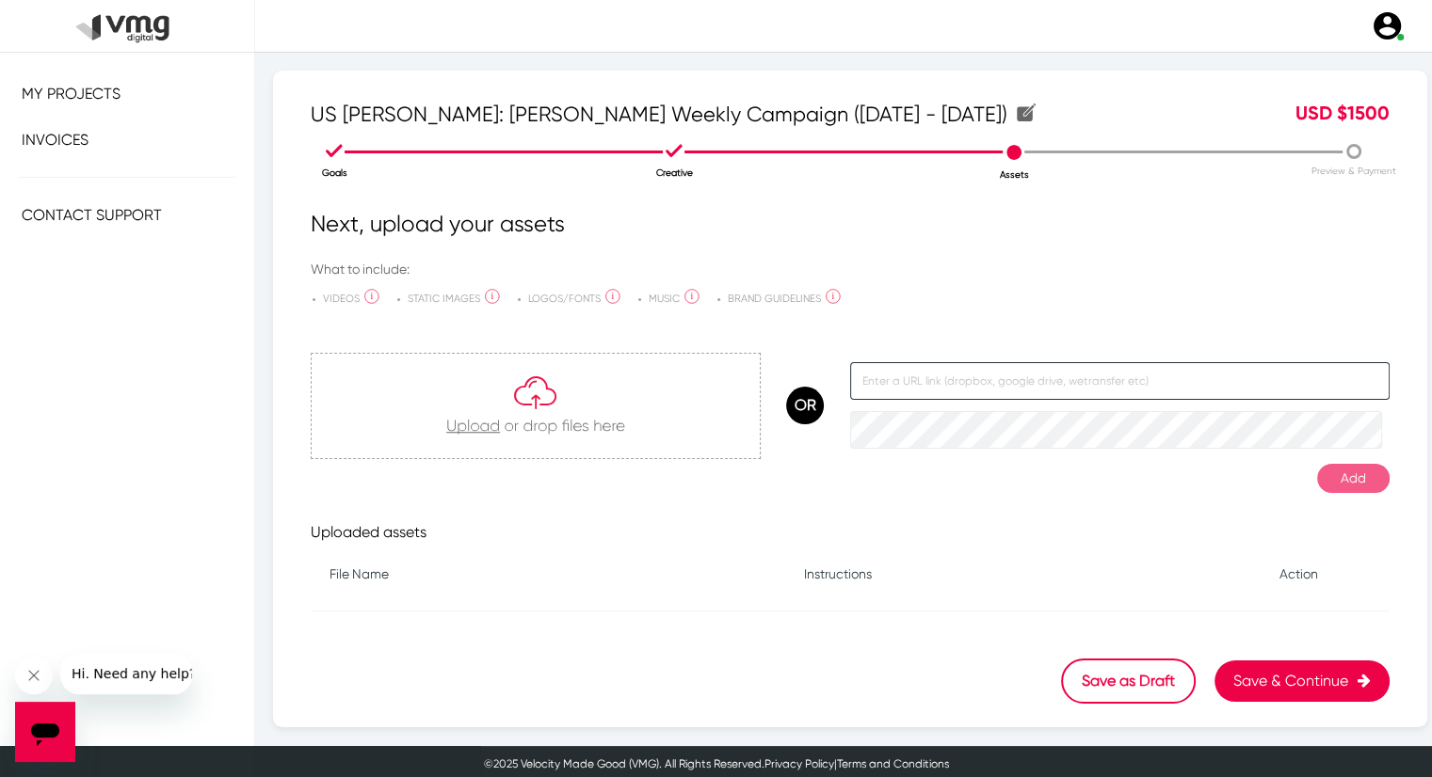
click at [902, 393] on input "text" at bounding box center [1119, 381] width 539 height 38
paste input "[URL][DOMAIN_NAME]"
type input "[URL][DOMAIN_NAME]"
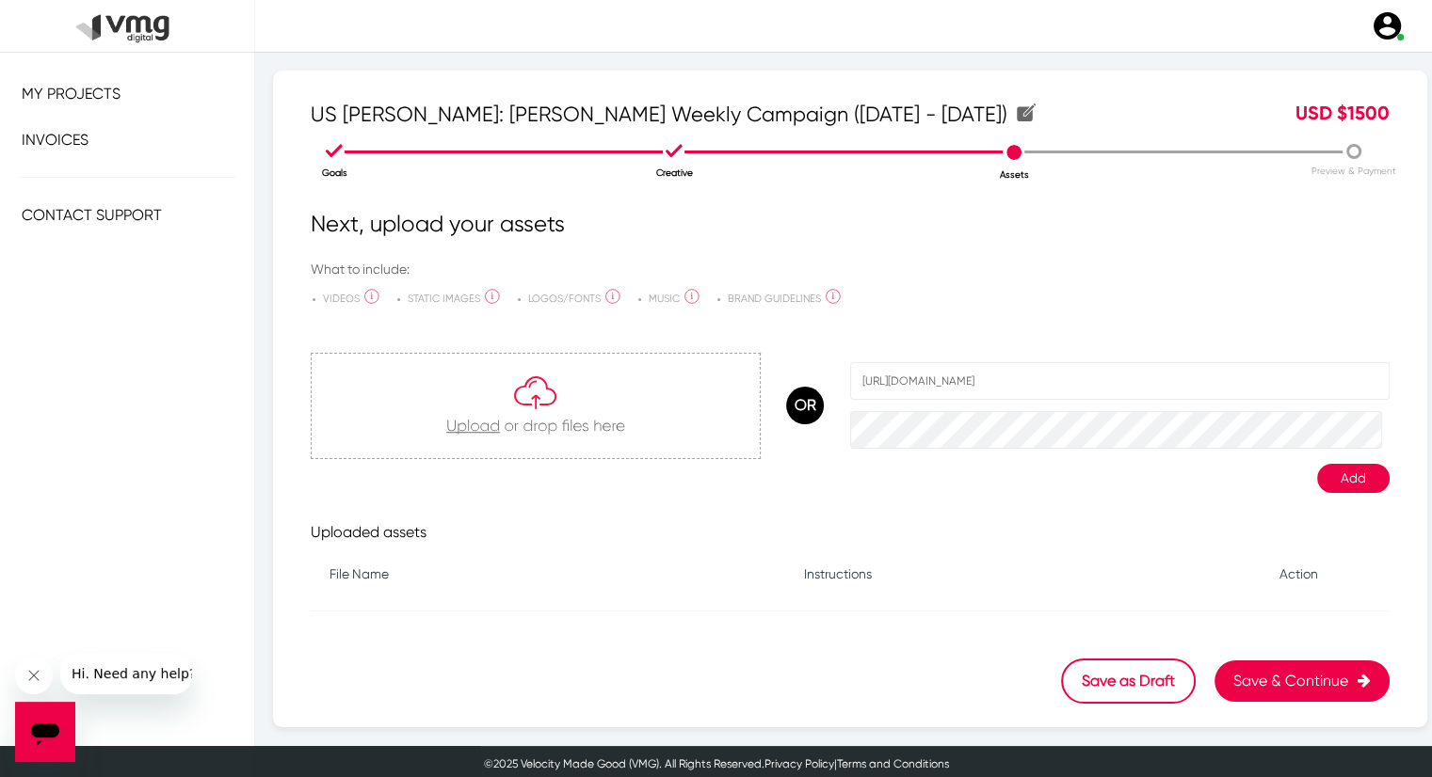
click at [1329, 468] on button "Add" at bounding box center [1353, 478] width 72 height 29
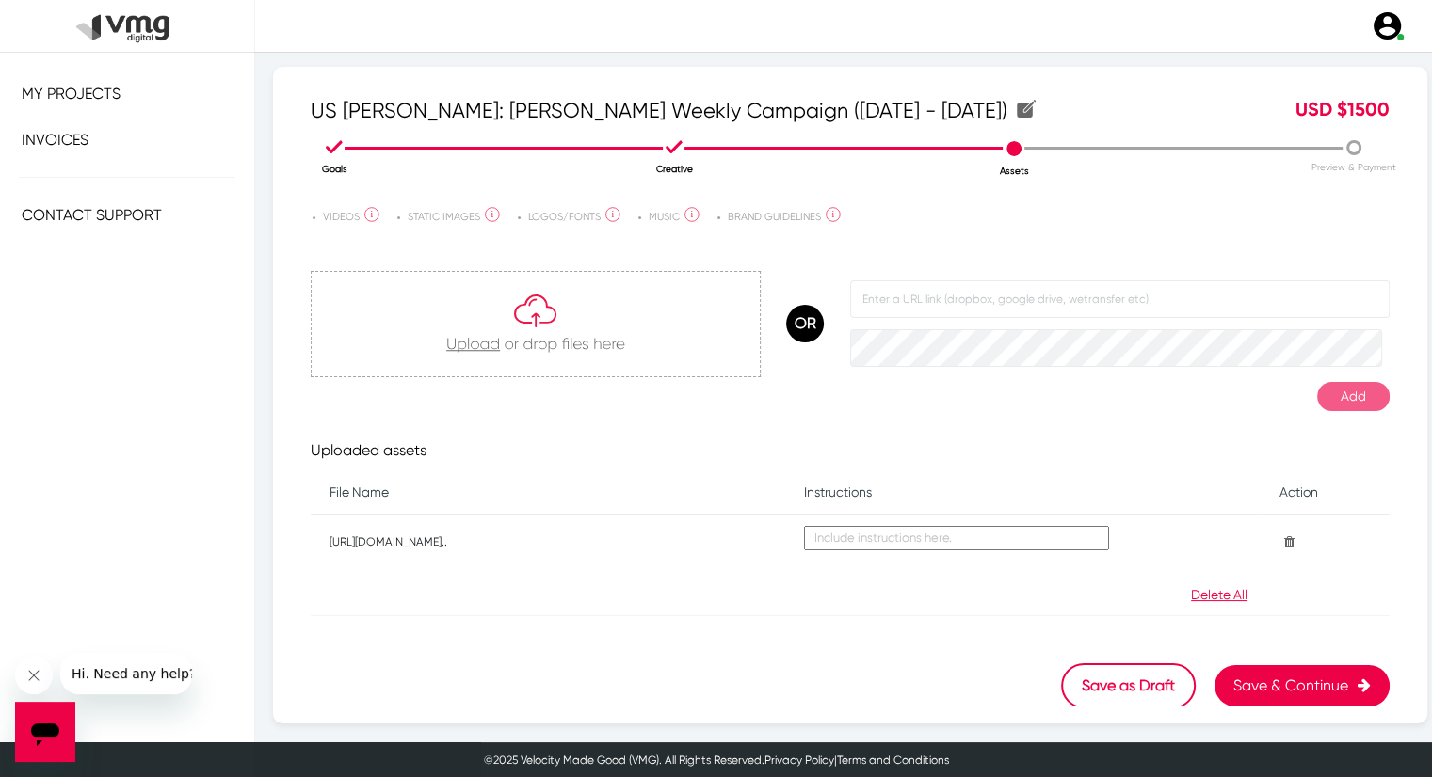
scroll to position [4, 0]
click at [1261, 684] on button "Save & Continue" at bounding box center [1301, 685] width 175 height 41
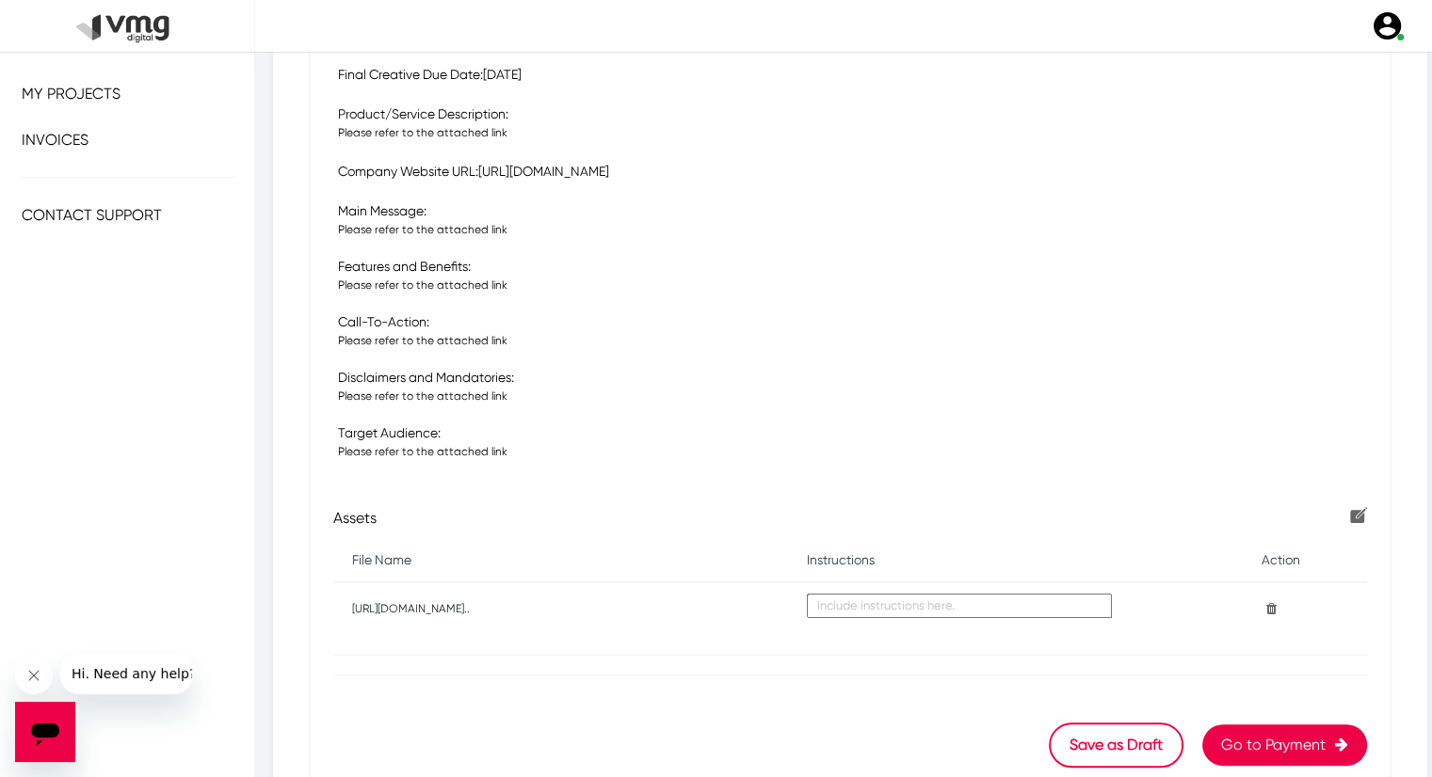
scroll to position [553, 0]
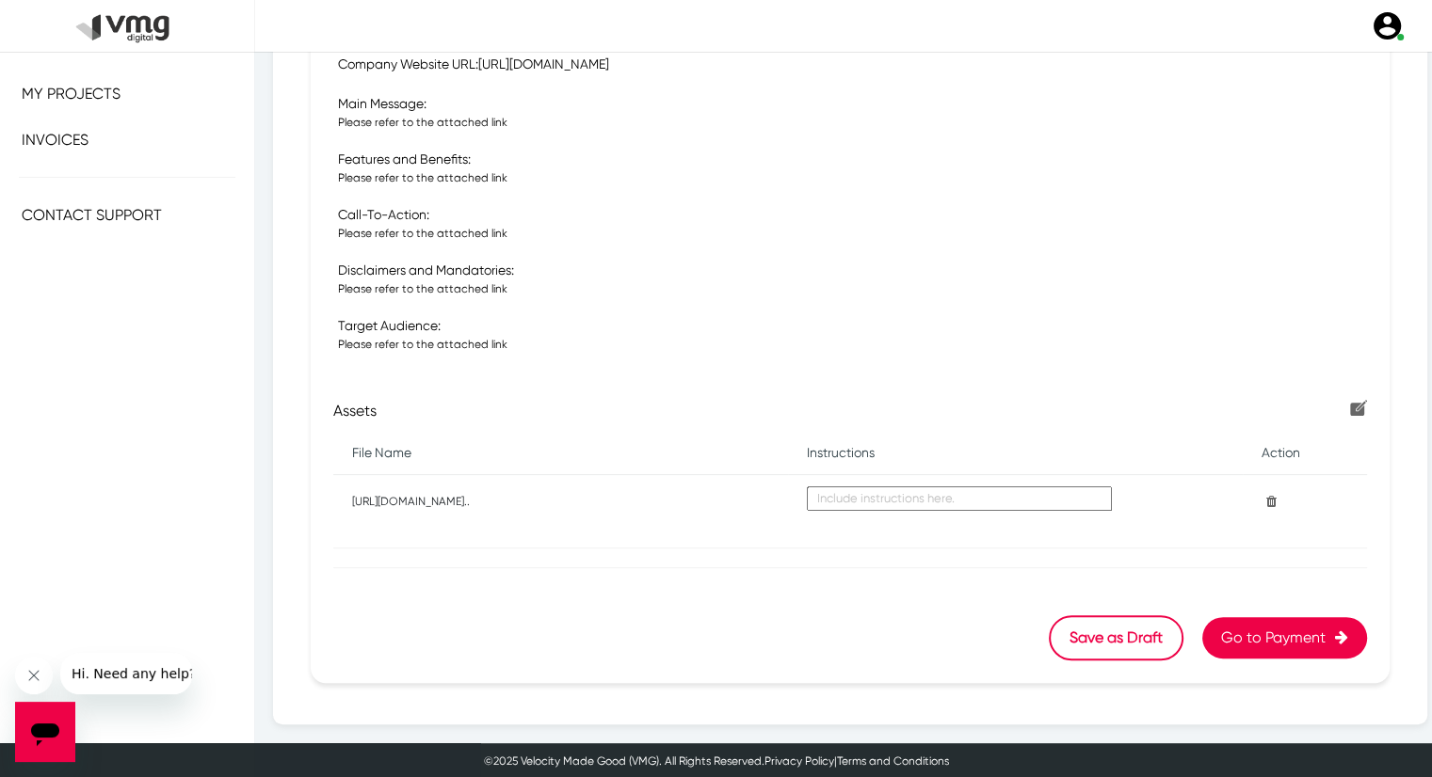
click at [1274, 642] on button "Go to Payment" at bounding box center [1284, 637] width 165 height 41
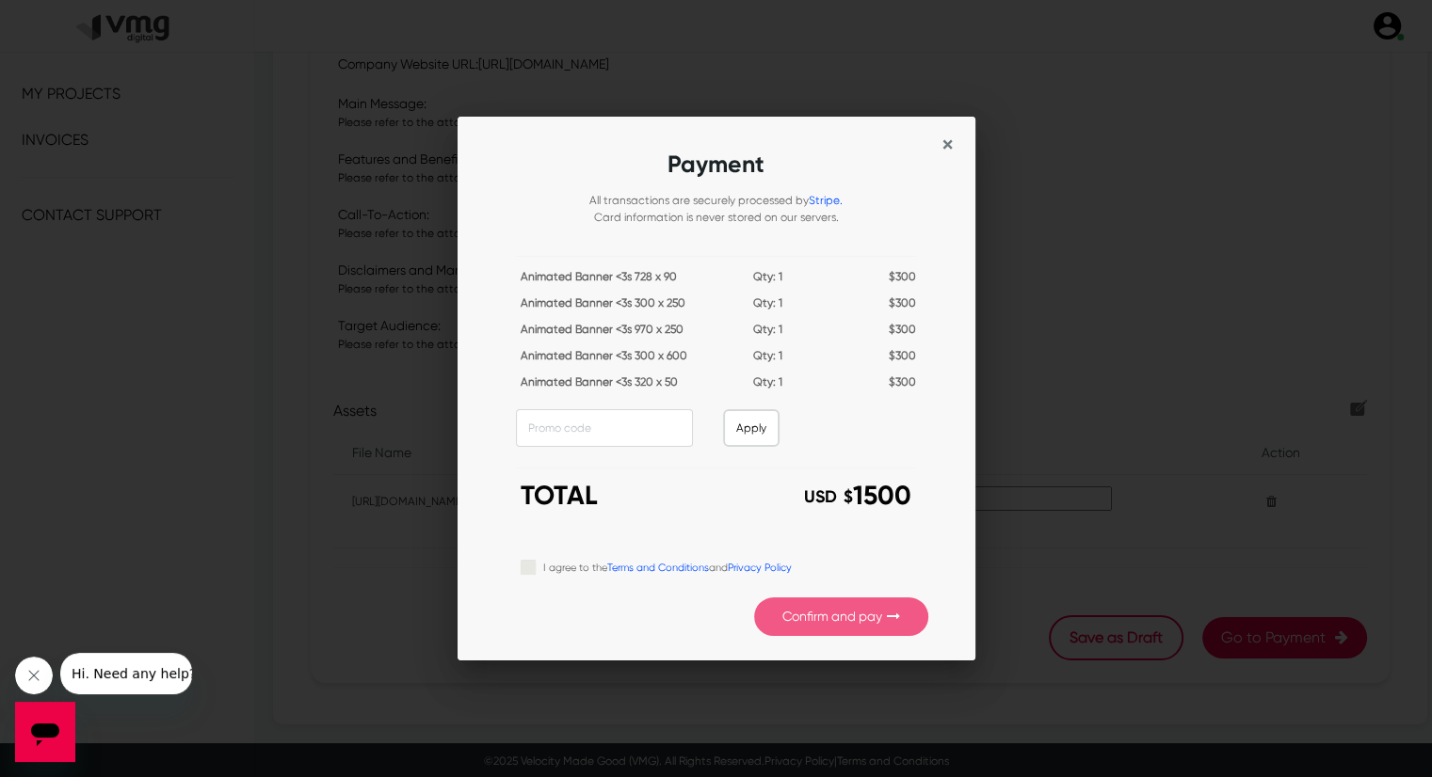
scroll to position [0, 0]
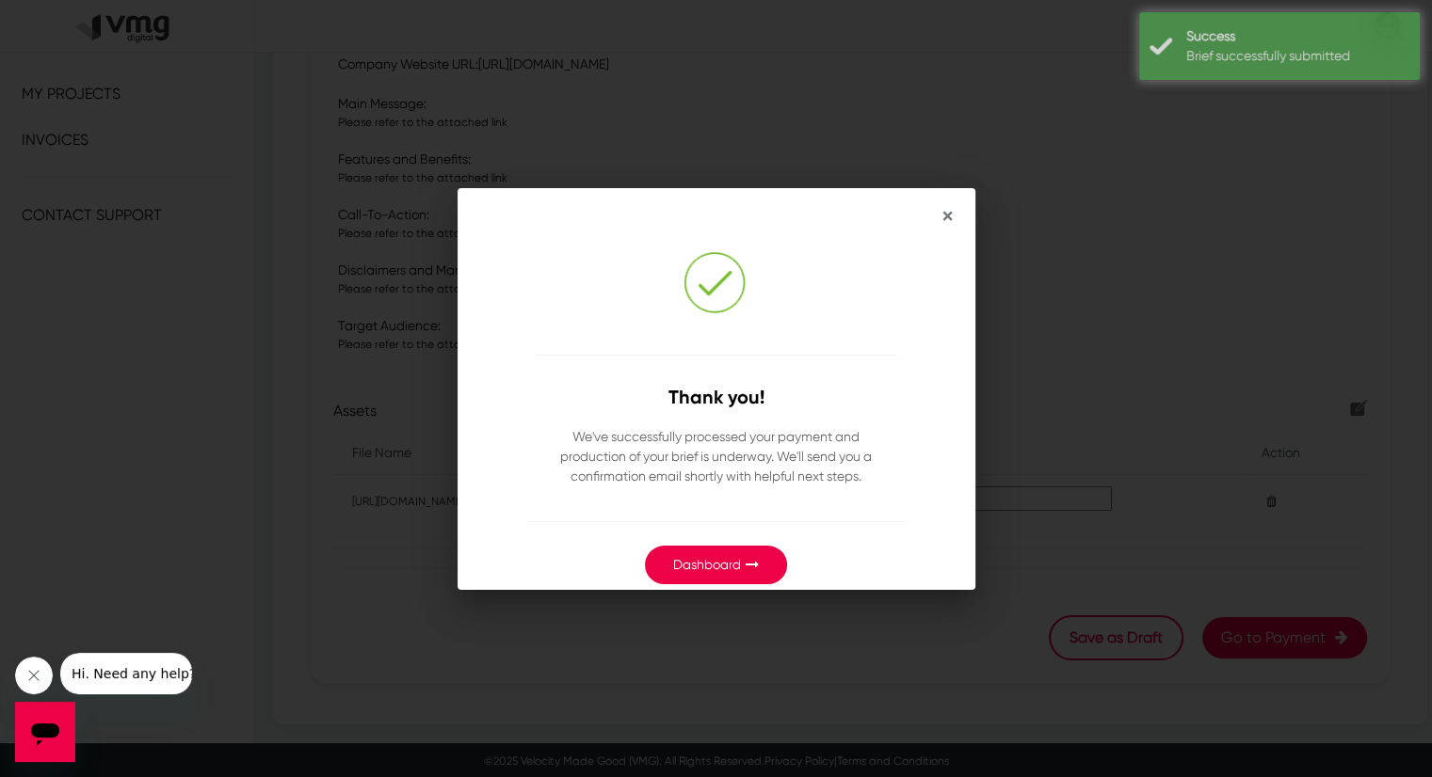
click at [744, 558] on button "Dashboard" at bounding box center [716, 565] width 142 height 39
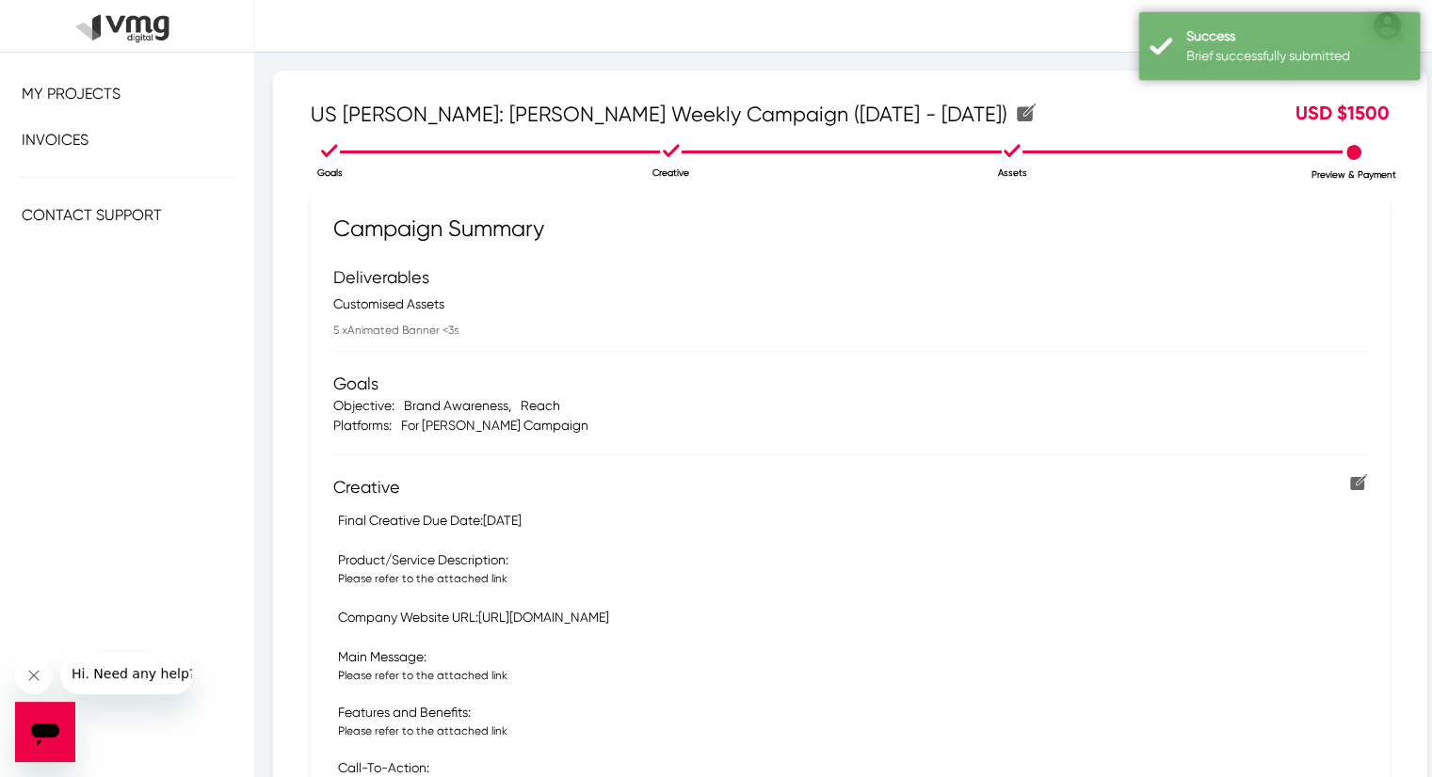
scroll to position [553, 0]
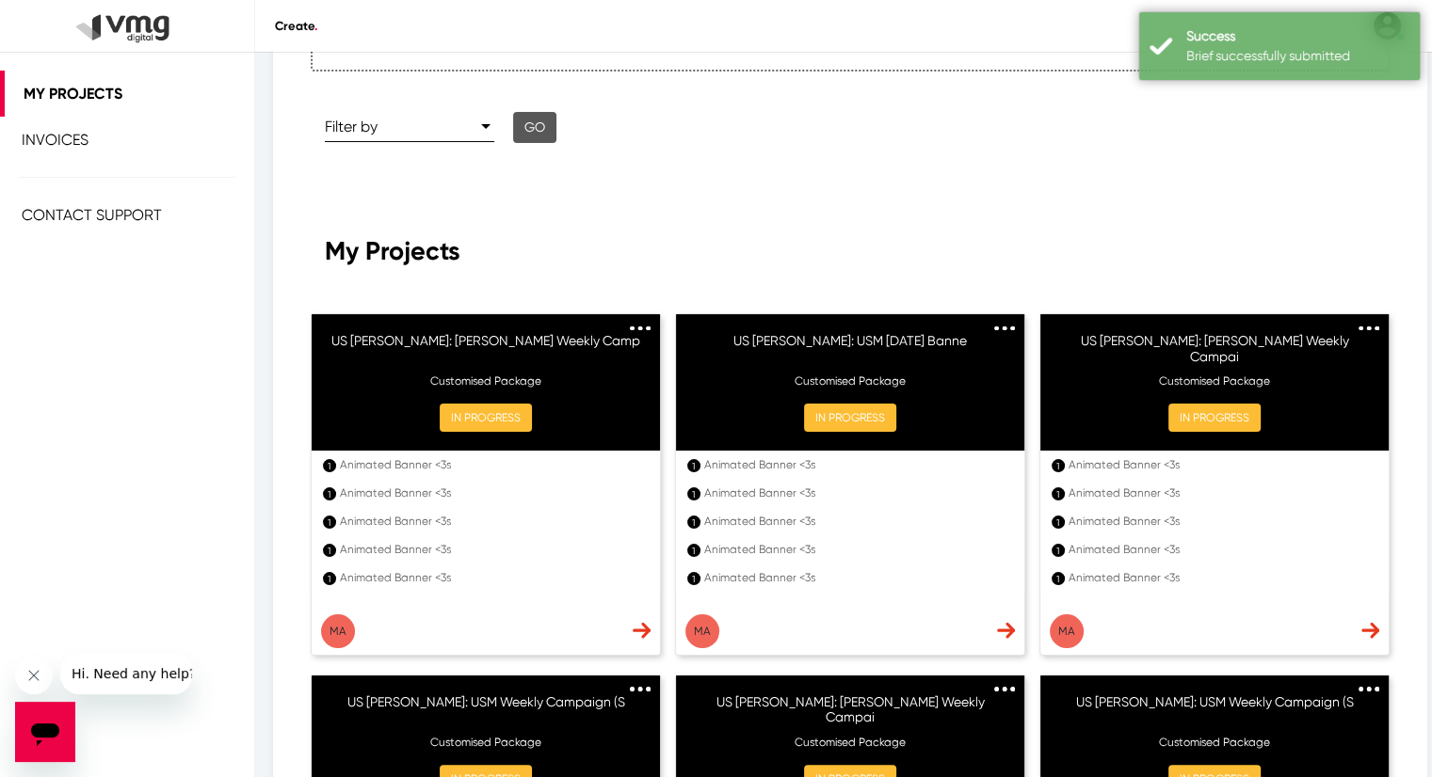
scroll to position [377, 0]
